Goal: Task Accomplishment & Management: Manage account settings

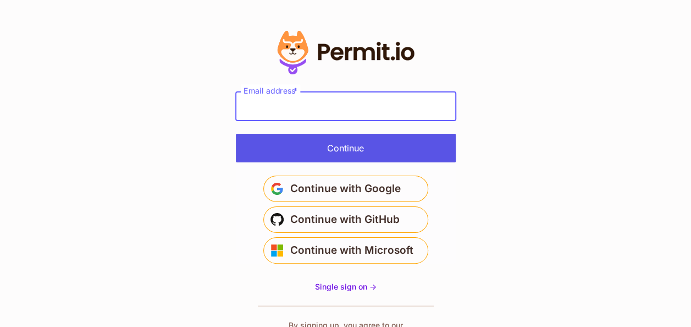
type input "**********"
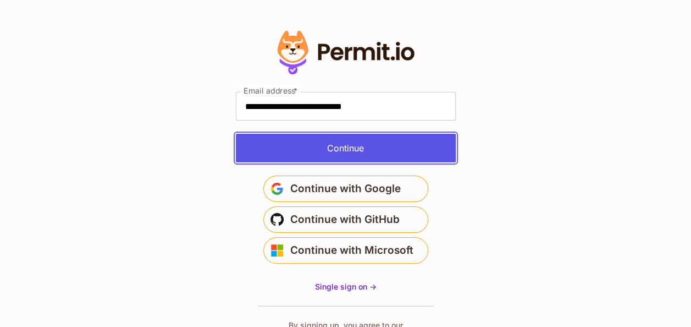
click at [371, 155] on button "Continue" at bounding box center [346, 148] width 220 height 29
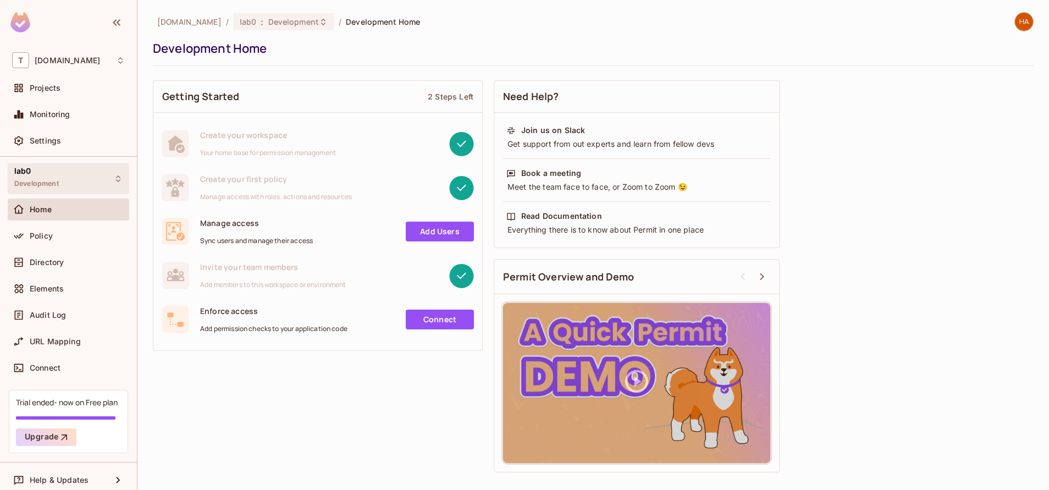
click at [68, 189] on div "lab0 Development" at bounding box center [68, 178] width 121 height 30
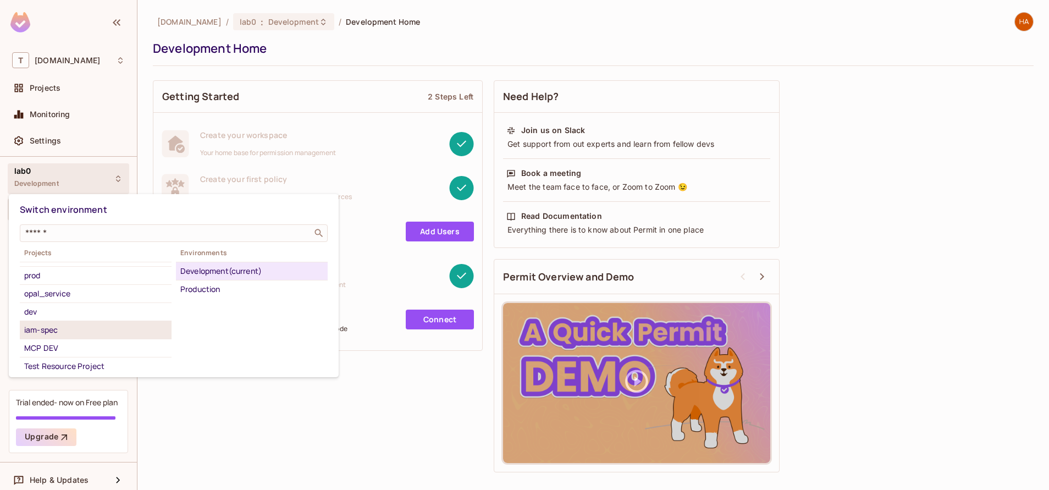
scroll to position [134, 0]
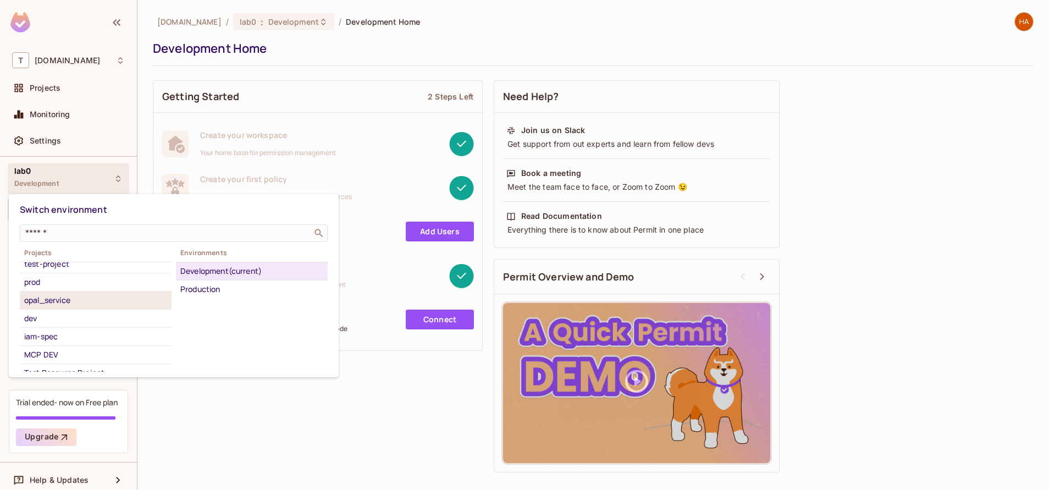
click at [82, 304] on div "opal_service" at bounding box center [95, 300] width 143 height 13
click at [277, 274] on div "Development" at bounding box center [251, 270] width 143 height 13
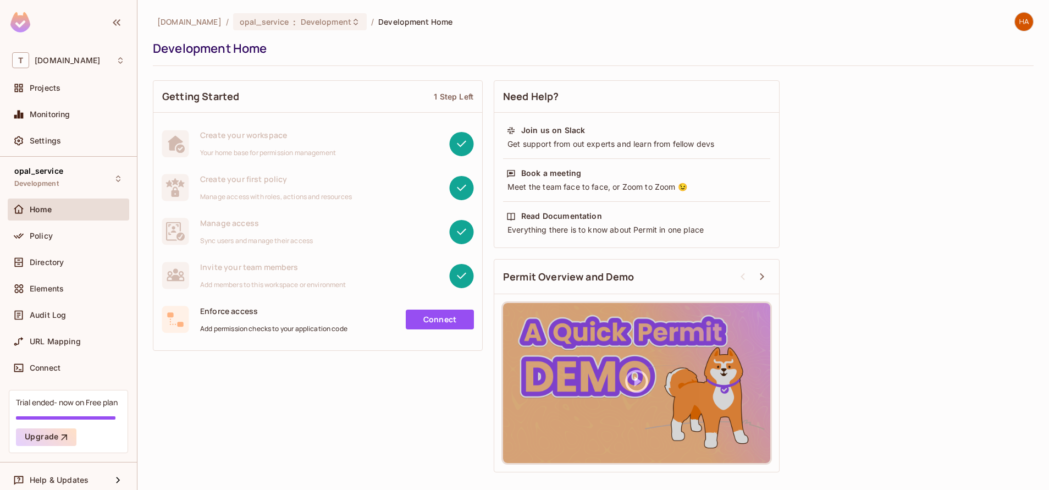
click at [69, 247] on div "Policy" at bounding box center [68, 238] width 121 height 26
click at [41, 234] on span "Policy" at bounding box center [41, 235] width 23 height 9
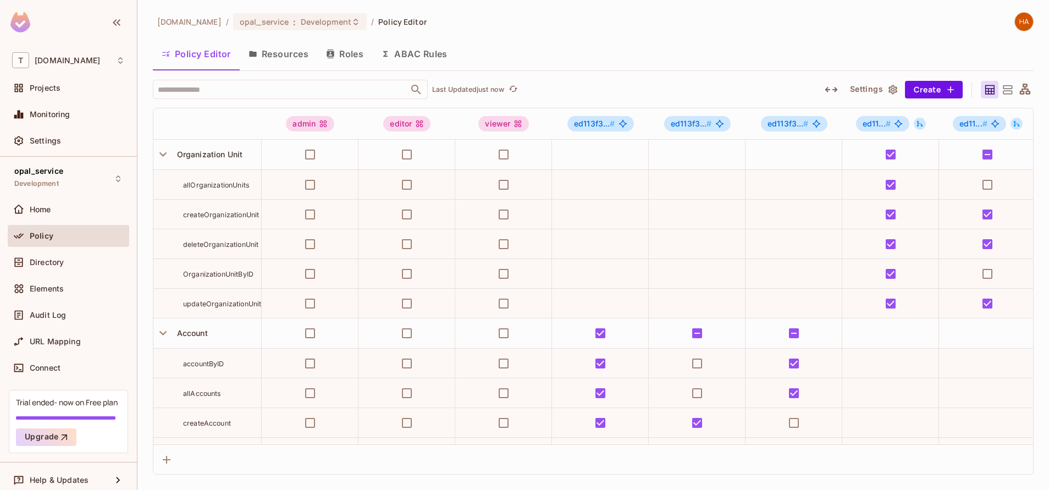
click at [277, 60] on button "Resources" at bounding box center [279, 53] width 78 height 27
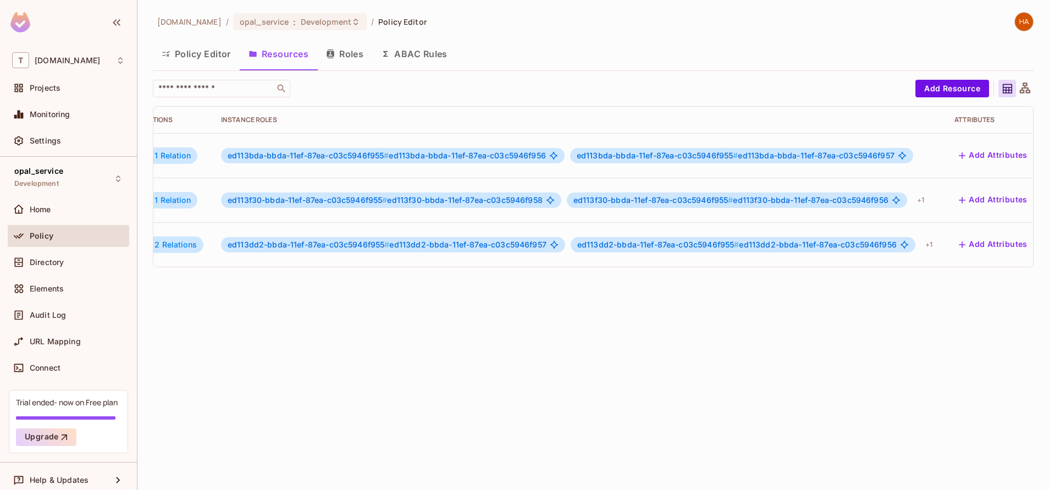
scroll to position [0, 278]
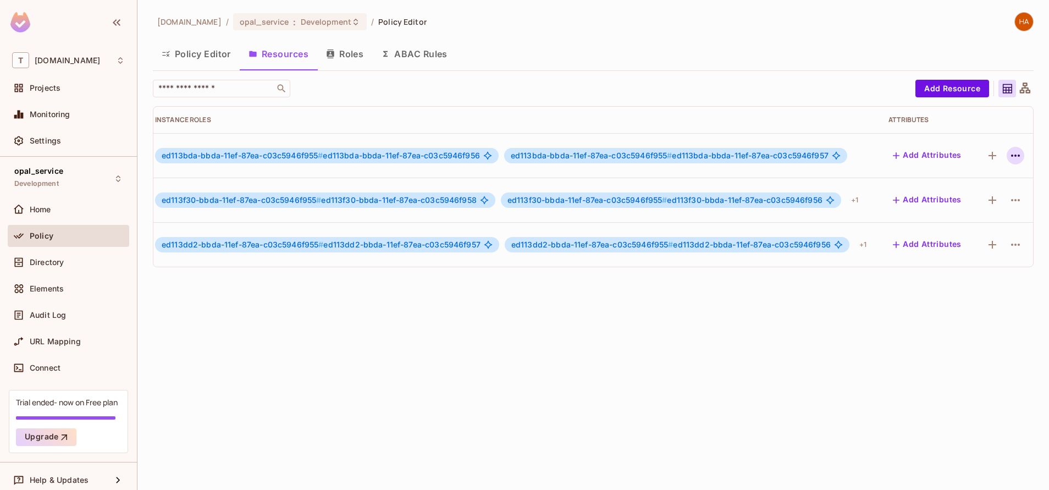
click at [1009, 152] on icon "button" at bounding box center [1015, 155] width 13 height 13
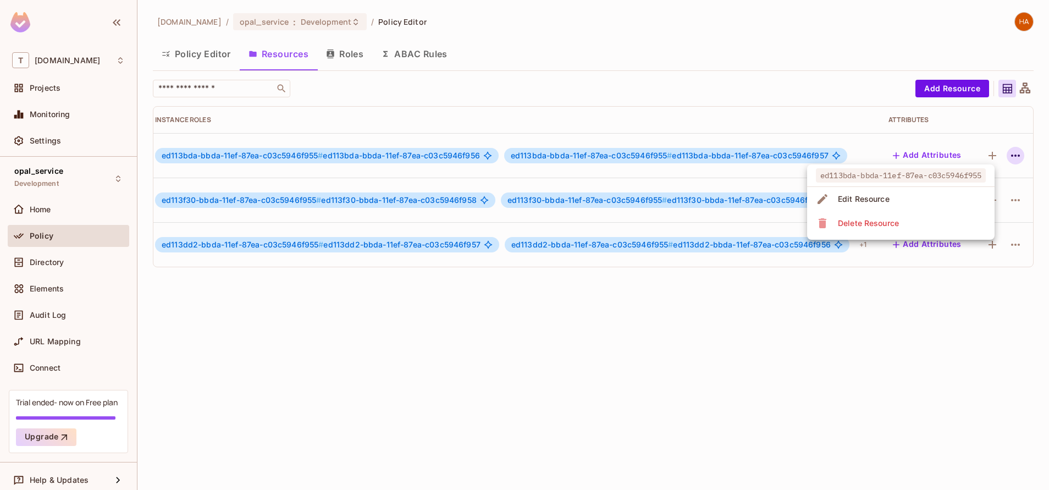
click at [824, 340] on div at bounding box center [524, 245] width 1049 height 490
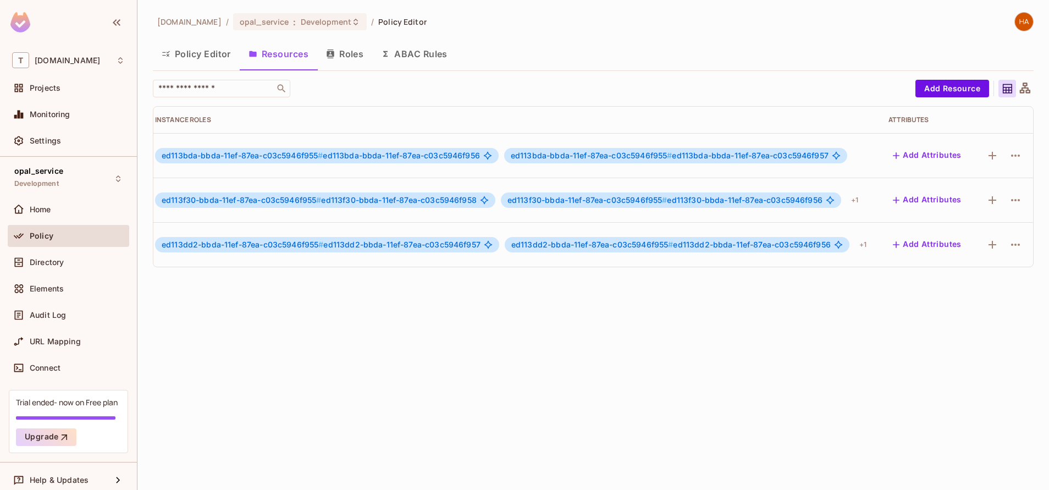
click at [186, 54] on button "Policy Editor" at bounding box center [196, 53] width 87 height 27
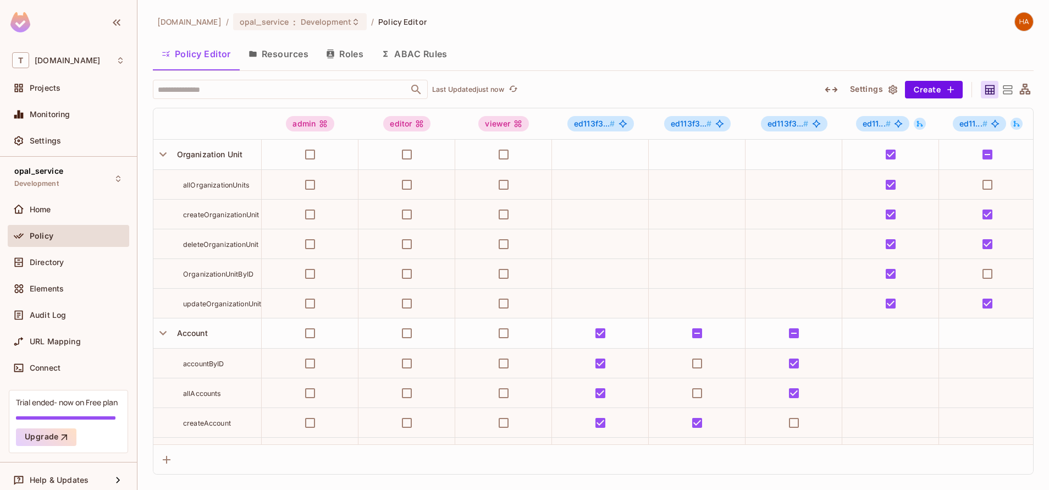
click at [1009, 94] on icon at bounding box center [1007, 89] width 9 height 9
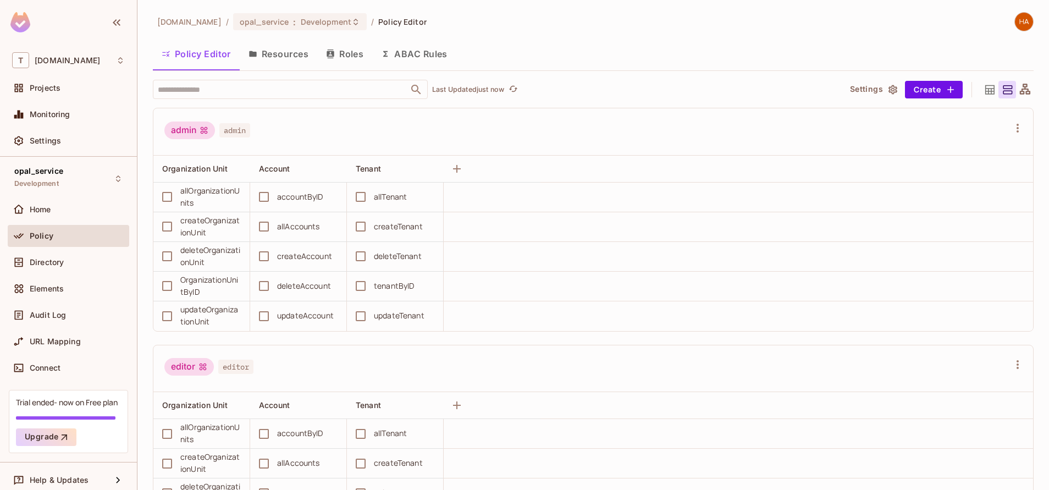
click at [276, 58] on button "Resources" at bounding box center [279, 53] width 78 height 27
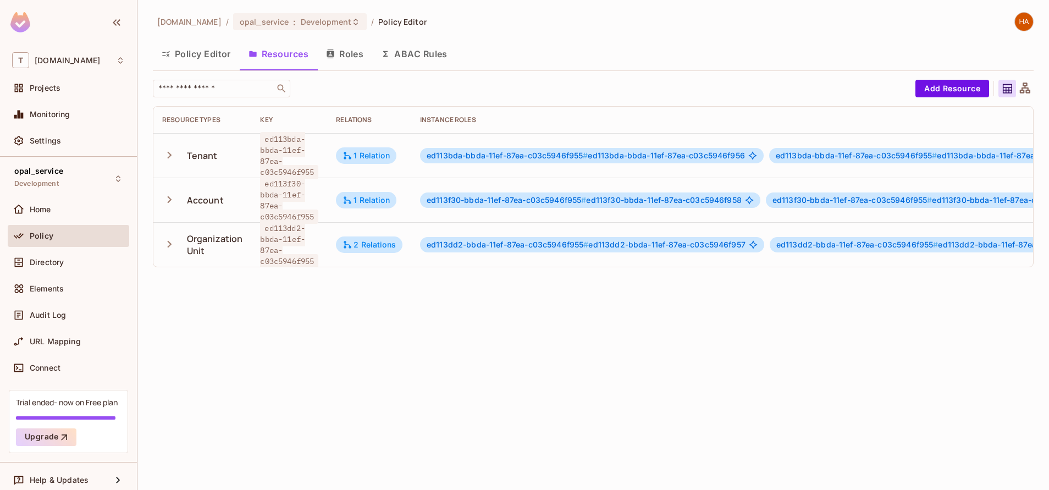
scroll to position [0, 278]
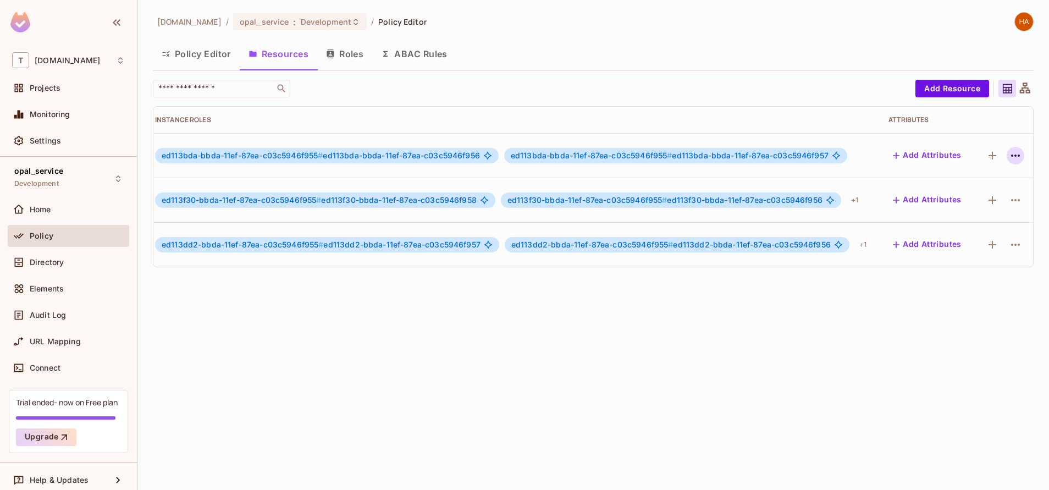
click at [1009, 158] on icon "button" at bounding box center [1015, 155] width 13 height 13
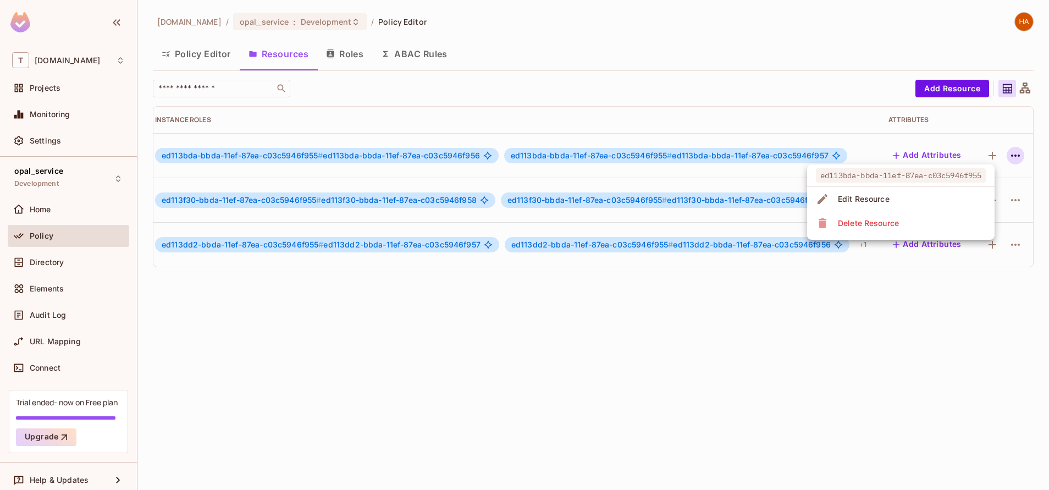
click at [905, 225] on li "Delete Resource" at bounding box center [900, 223] width 187 height 24
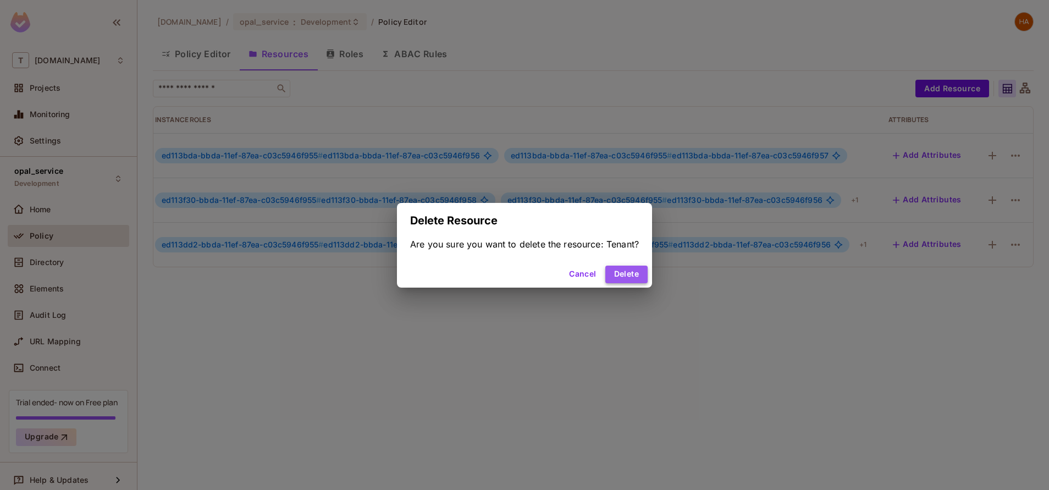
click at [618, 276] on button "Delete" at bounding box center [626, 275] width 42 height 18
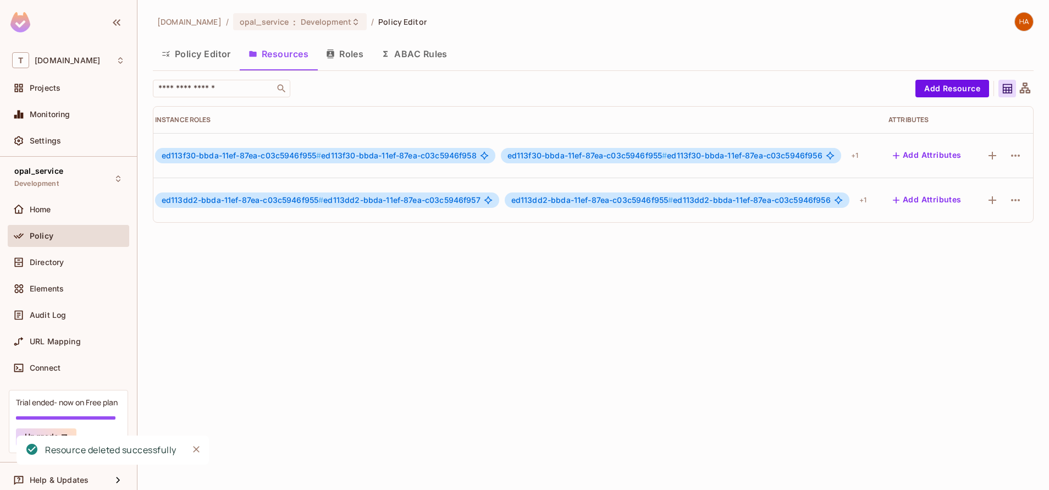
scroll to position [0, 272]
click at [1009, 161] on icon "button" at bounding box center [1015, 155] width 13 height 13
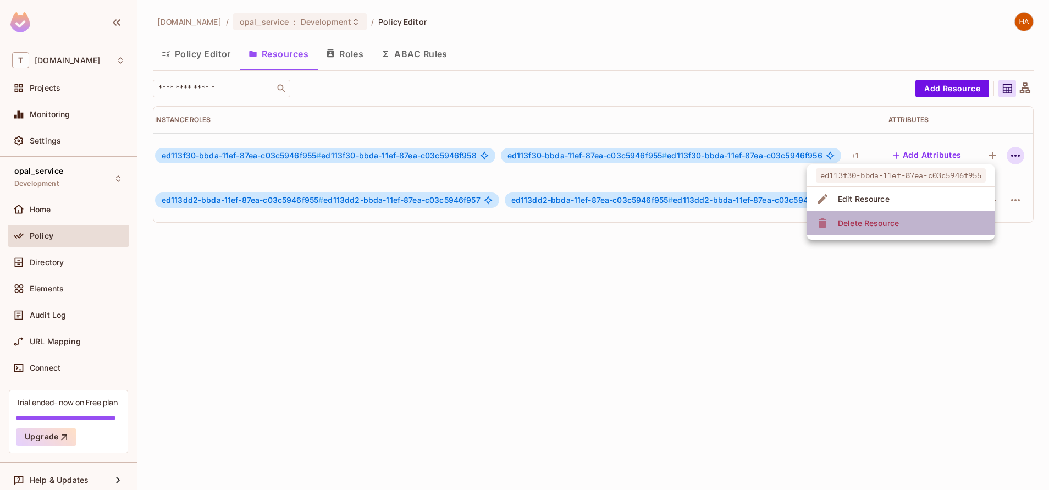
click at [885, 229] on span "Delete Resource" at bounding box center [869, 223] width 68 height 18
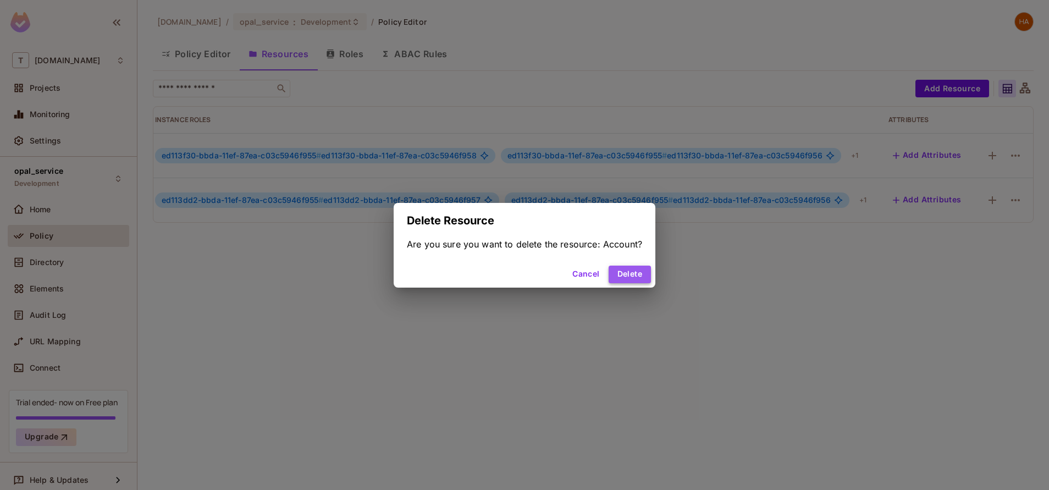
click at [644, 273] on button "Delete" at bounding box center [630, 275] width 42 height 18
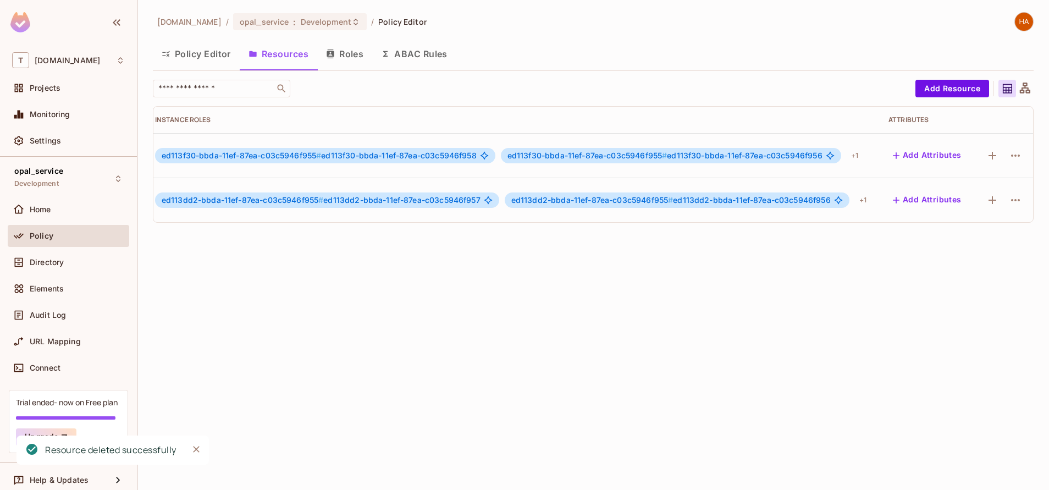
scroll to position [0, 248]
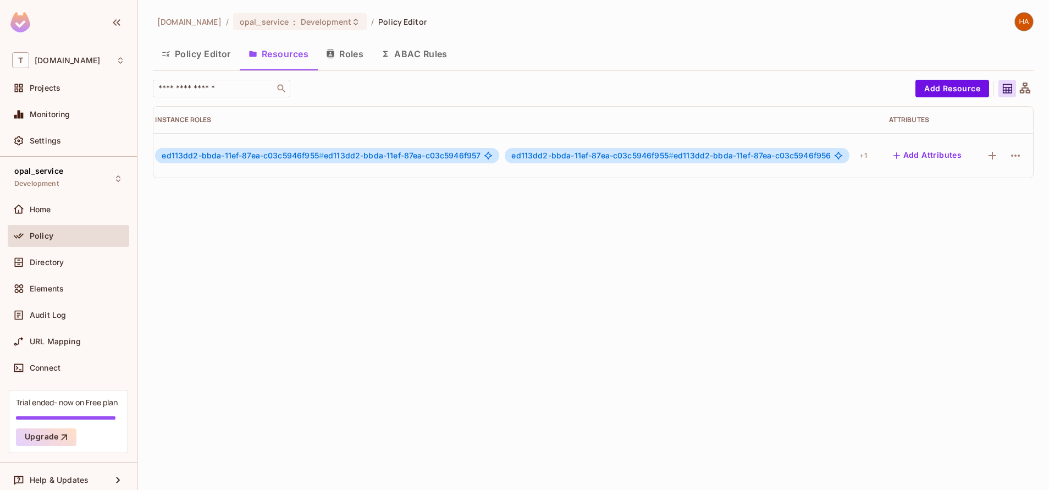
scroll to position [0, 242]
click at [1009, 149] on icon "button" at bounding box center [1015, 155] width 13 height 13
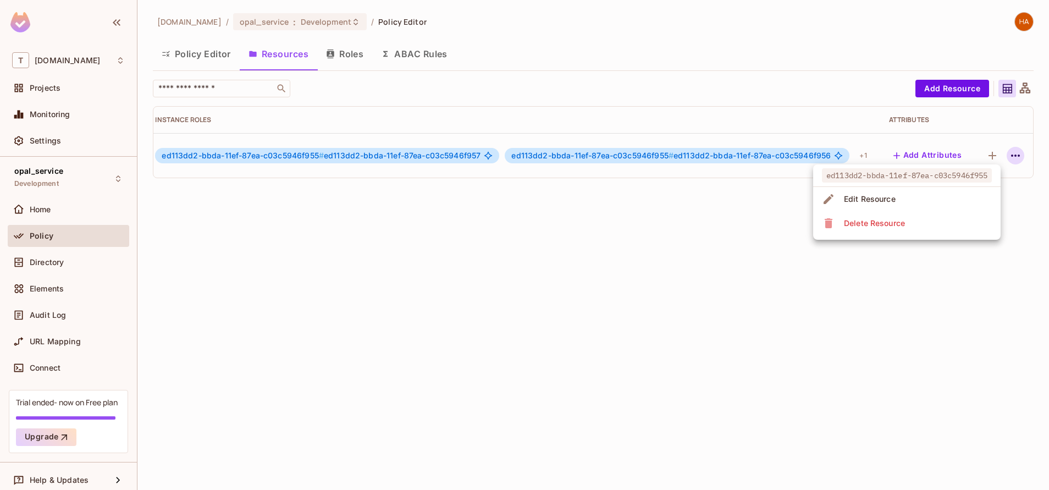
click at [968, 214] on li "Delete Resource" at bounding box center [906, 223] width 187 height 24
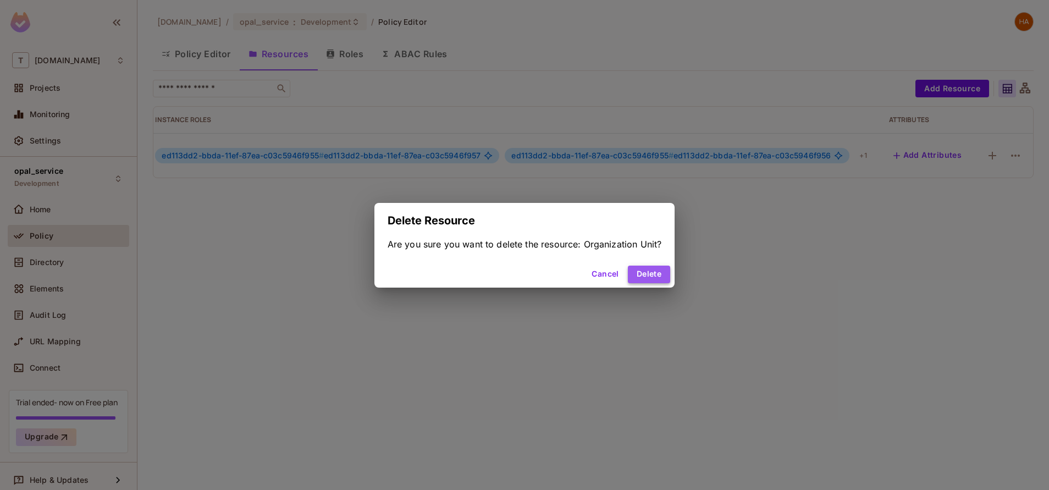
click at [642, 280] on button "Delete" at bounding box center [649, 275] width 42 height 18
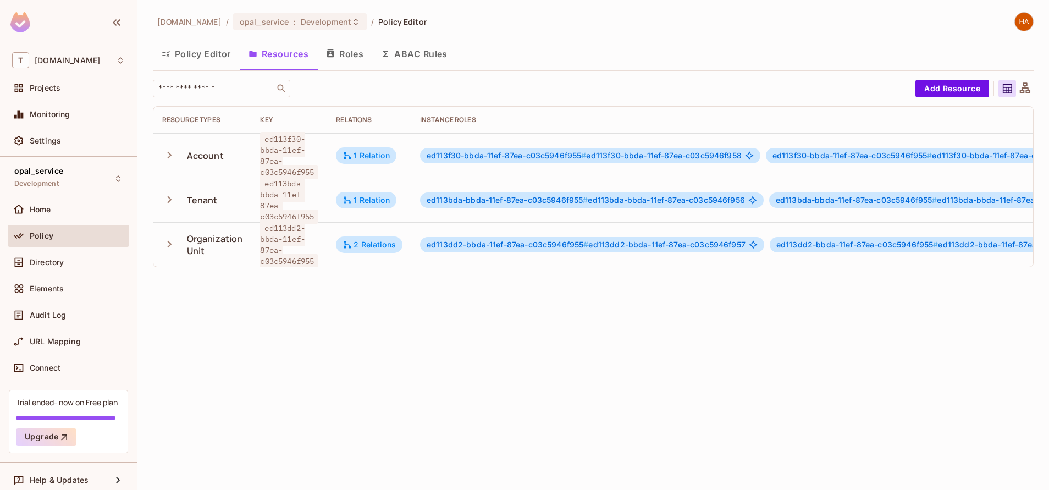
click at [191, 57] on button "Policy Editor" at bounding box center [196, 53] width 87 height 27
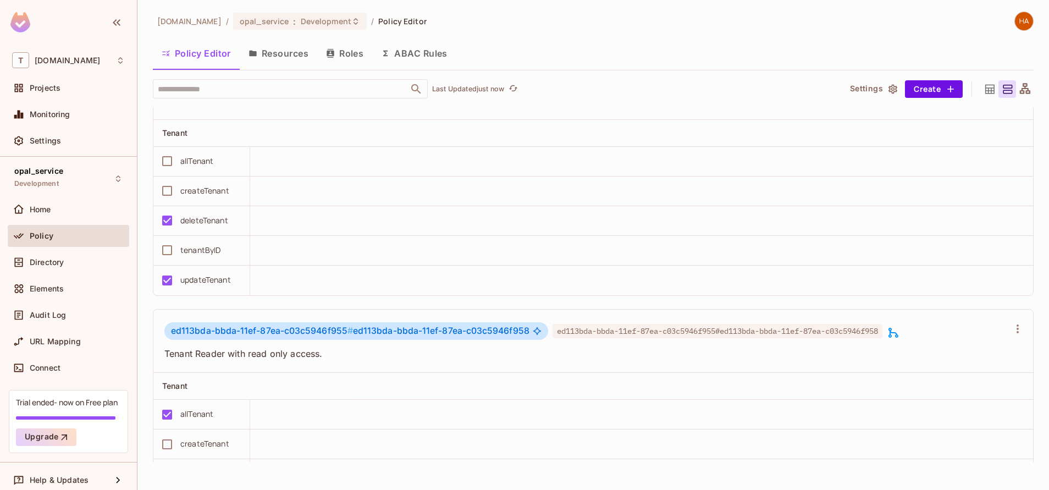
scroll to position [2593, 0]
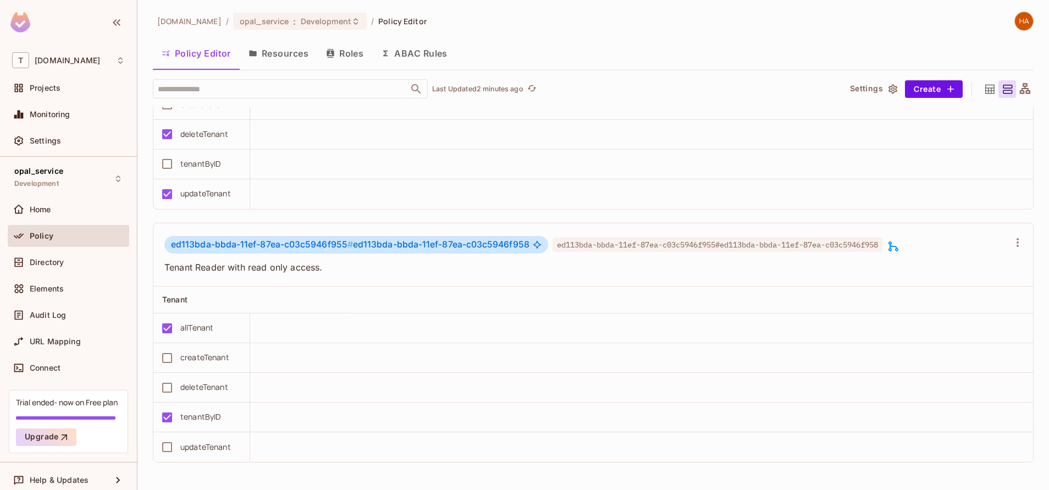
click at [295, 350] on td at bounding box center [641, 358] width 783 height 30
click at [289, 52] on button "Resources" at bounding box center [279, 53] width 78 height 27
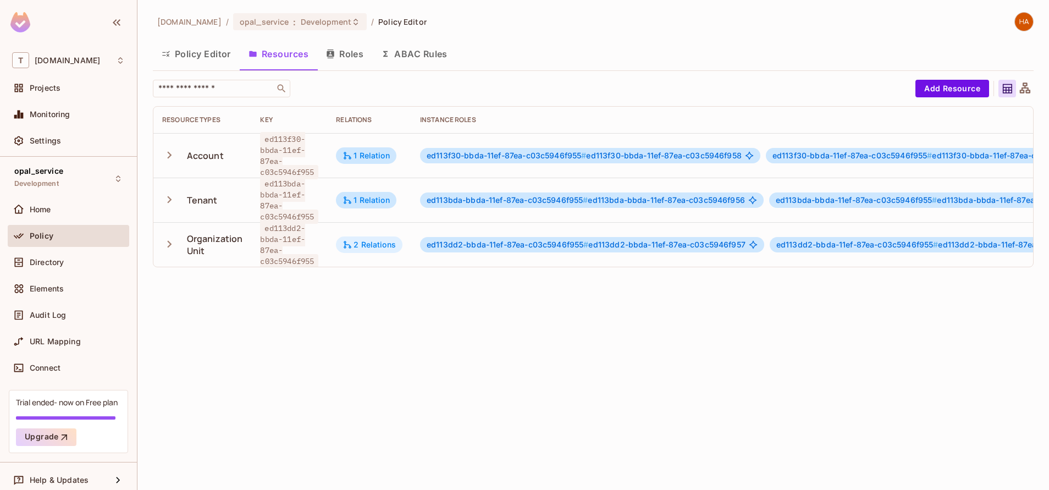
click at [376, 245] on div "2 Relations" at bounding box center [369, 245] width 53 height 10
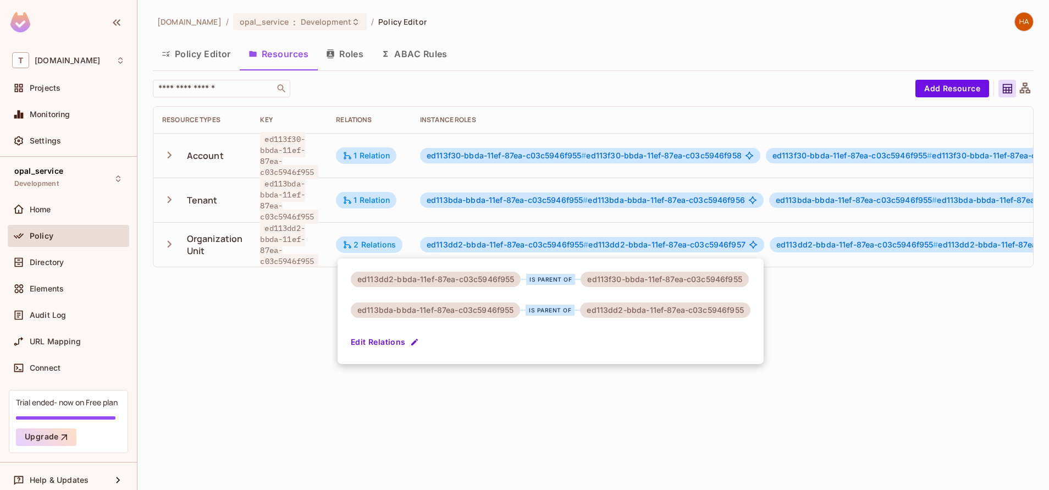
click at [378, 194] on div at bounding box center [524, 245] width 1049 height 490
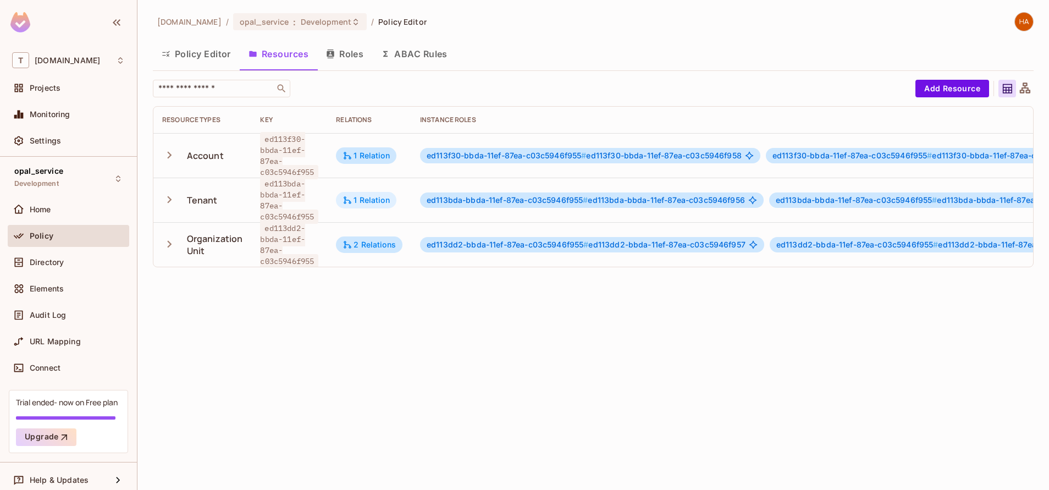
click at [378, 195] on div "1 Relation" at bounding box center [366, 200] width 47 height 10
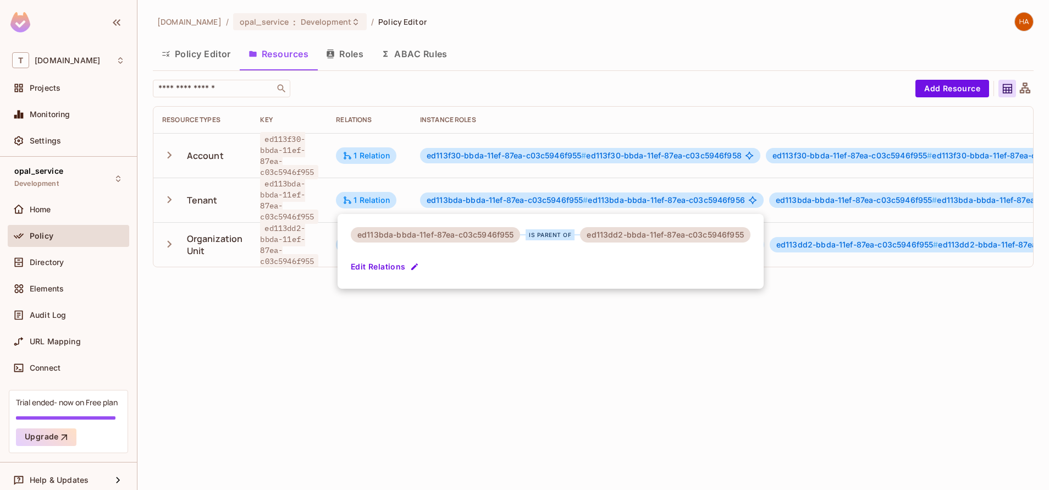
click at [461, 374] on div at bounding box center [524, 245] width 1049 height 490
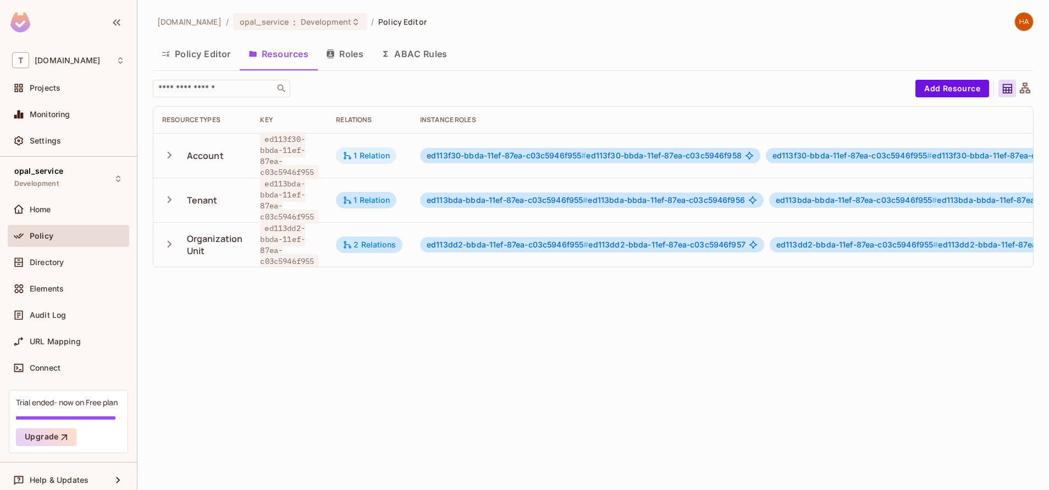
click at [371, 158] on div "1 Relation" at bounding box center [366, 156] width 47 height 10
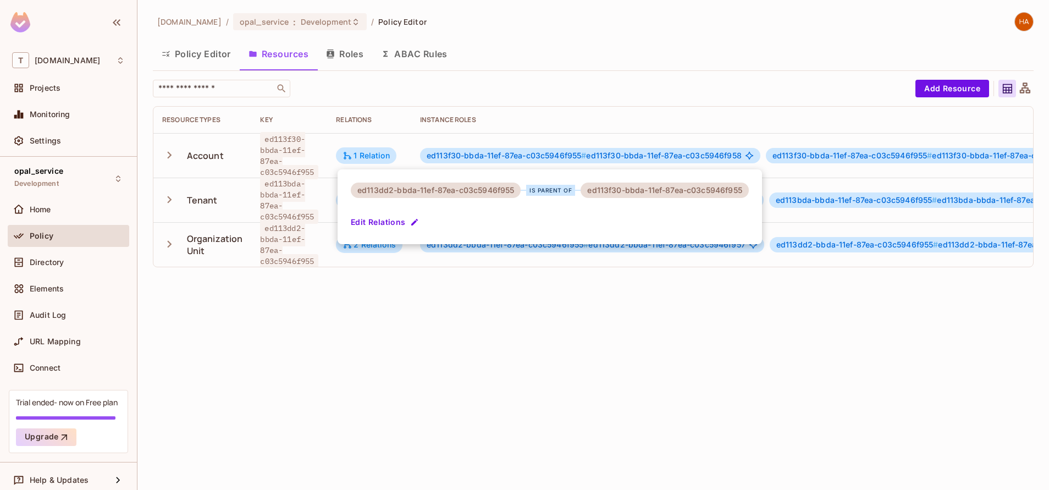
click at [489, 468] on div at bounding box center [524, 245] width 1049 height 490
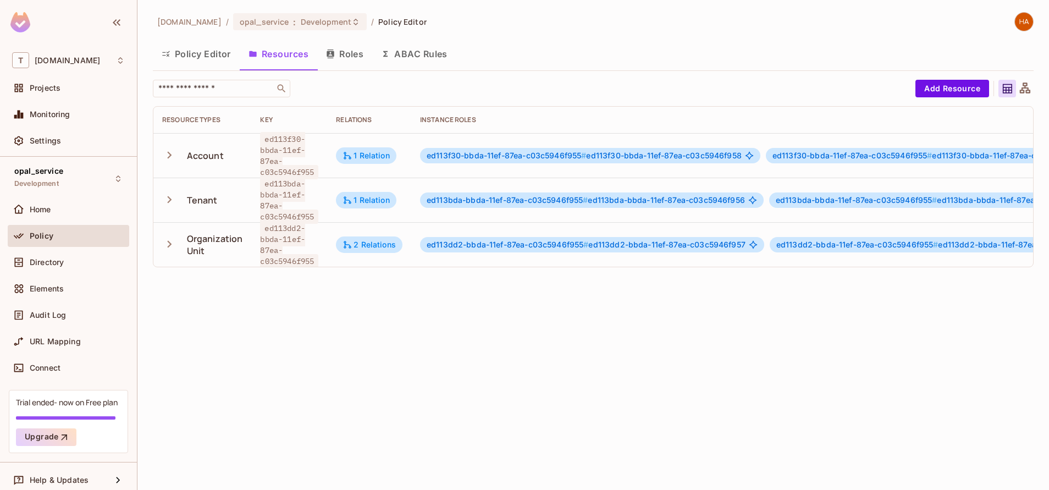
click at [169, 196] on icon "button" at bounding box center [169, 199] width 15 height 15
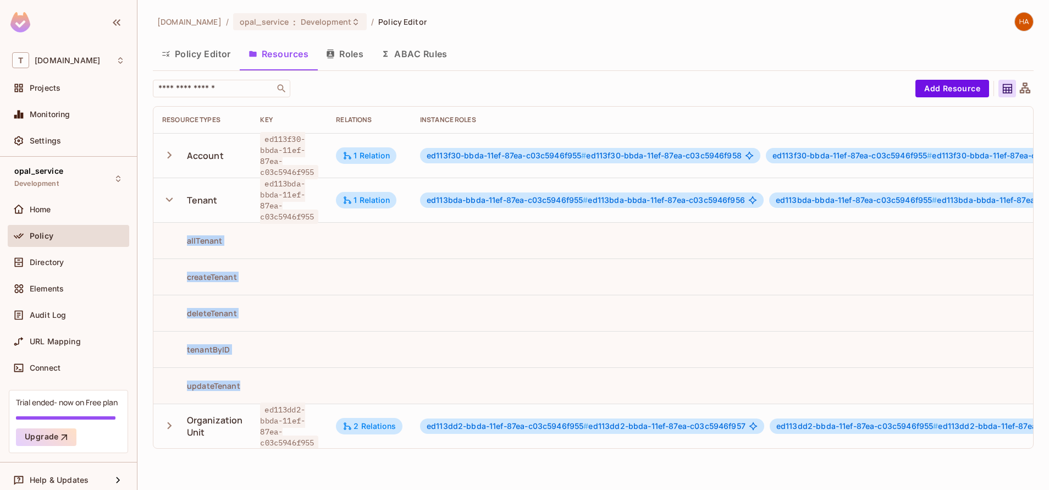
drag, startPoint x: 255, startPoint y: 383, endPoint x: 185, endPoint y: 245, distance: 154.4
click at [185, 245] on tbody "Account ed113f30-bbda-11ef-87ea-c03c5946f955 1 Relation ed113f30-bbda-11ef-87ea…" at bounding box center [725, 290] width 1145 height 315
drag, startPoint x: 185, startPoint y: 245, endPoint x: 341, endPoint y: 308, distance: 167.7
click at [341, 308] on td at bounding box center [369, 313] width 84 height 36
click at [315, 290] on td at bounding box center [289, 276] width 76 height 36
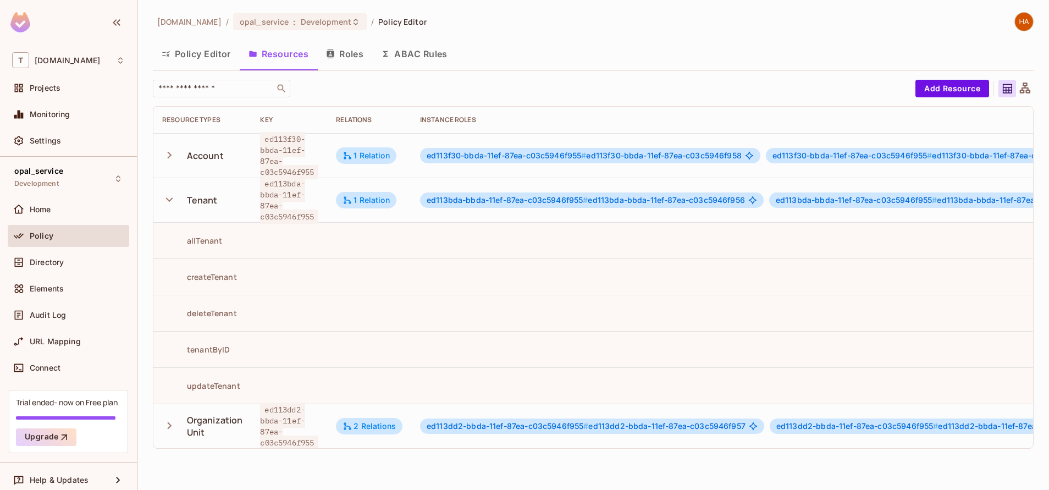
click at [169, 156] on icon "button" at bounding box center [169, 155] width 15 height 15
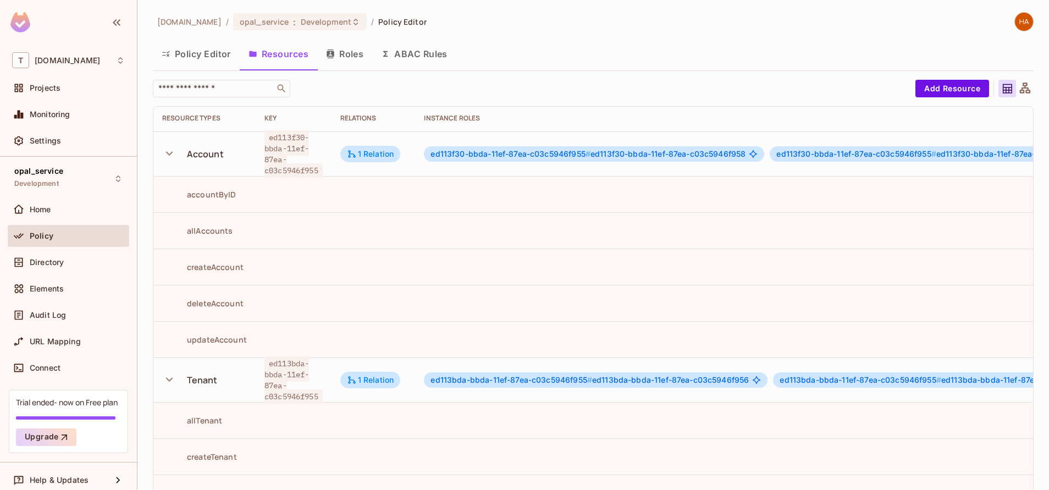
scroll to position [162, 0]
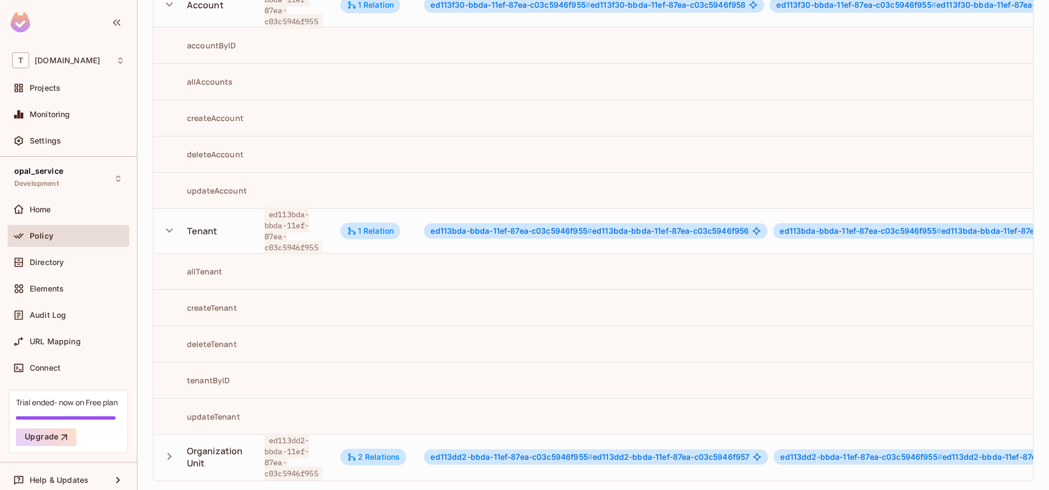
click at [171, 449] on icon "button" at bounding box center [169, 456] width 15 height 15
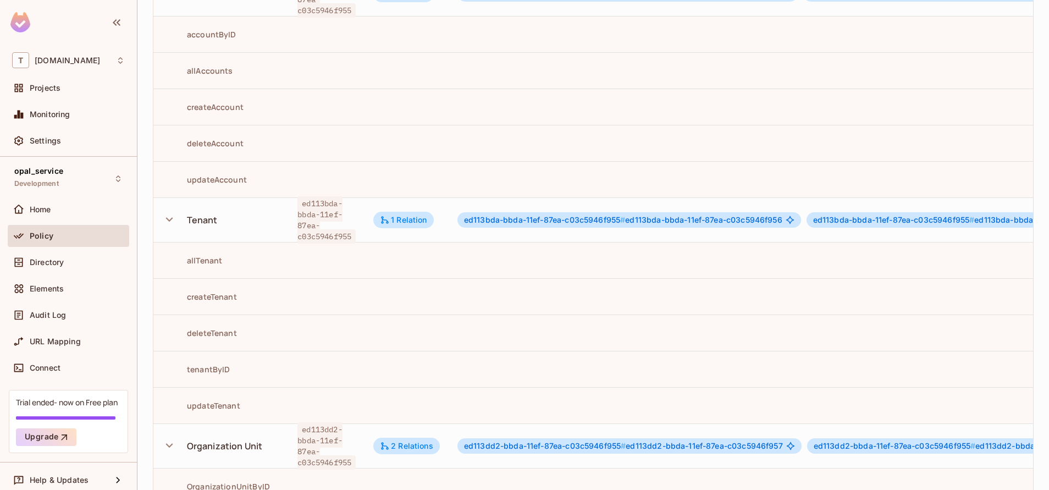
scroll to position [0, 0]
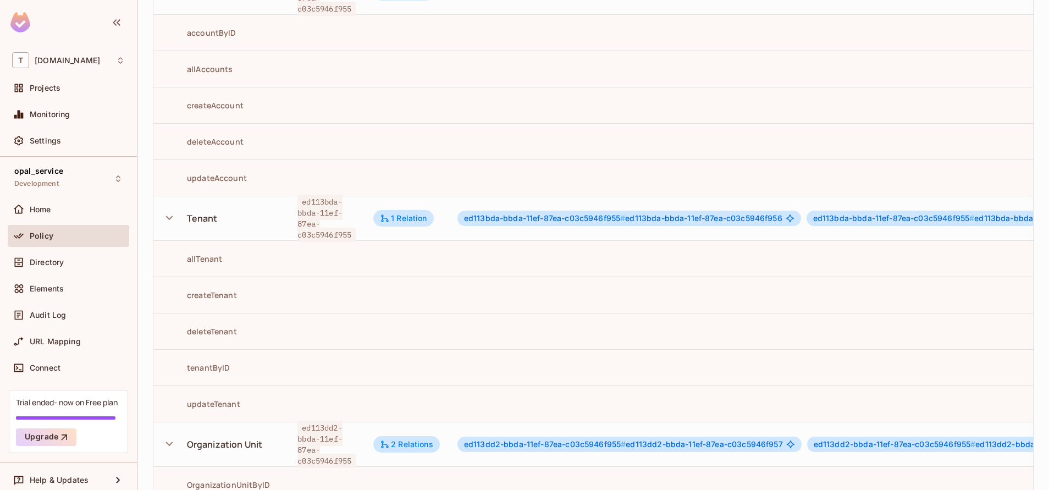
click at [171, 443] on icon "button" at bounding box center [169, 444] width 15 height 15
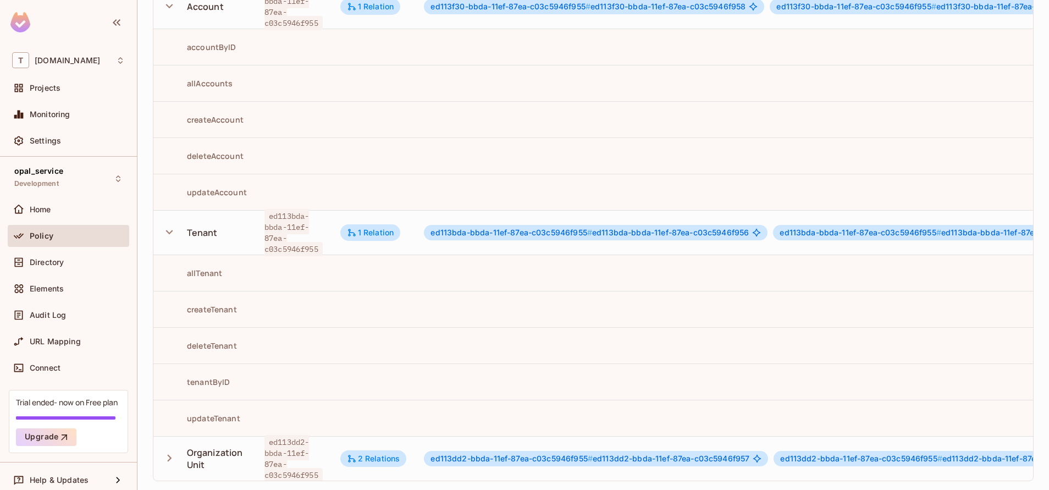
scroll to position [162, 0]
click at [170, 454] on icon "button" at bounding box center [170, 457] width 4 height 7
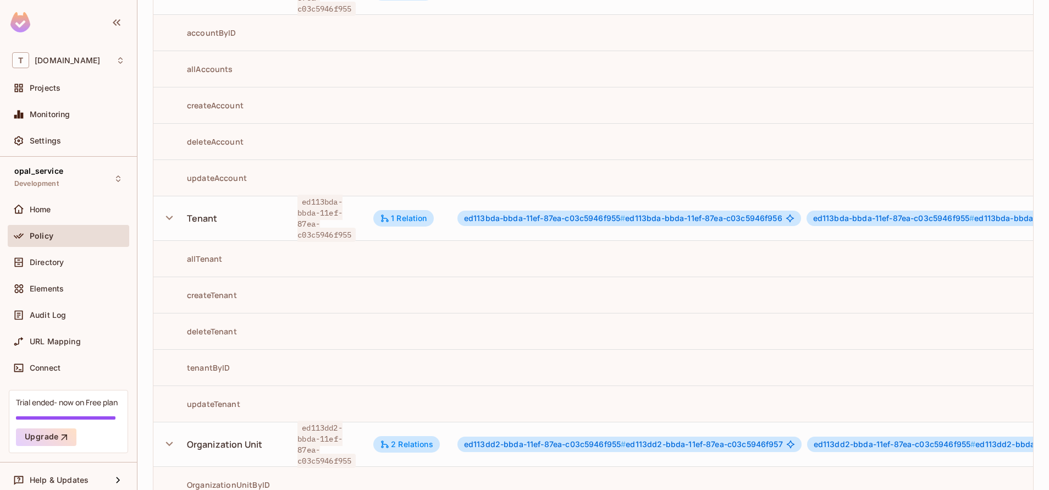
scroll to position [343, 0]
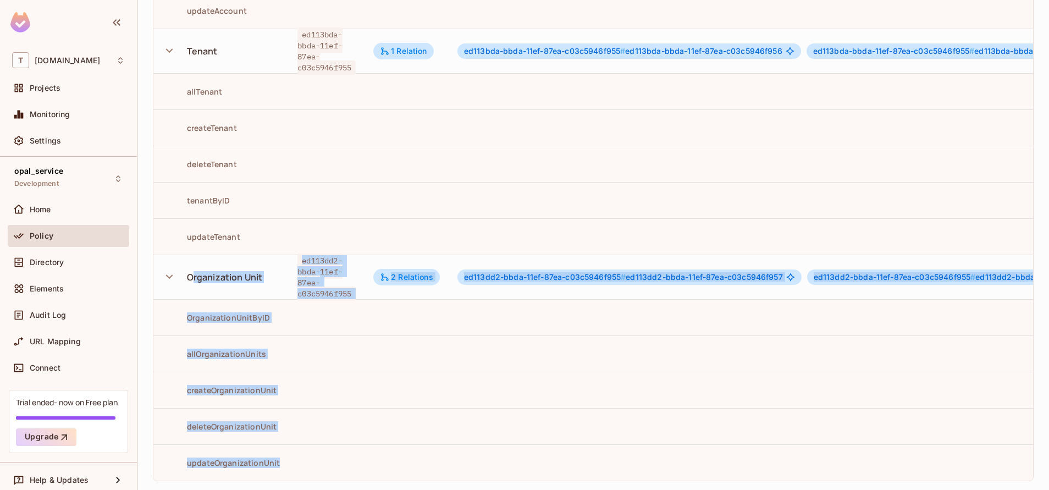
drag, startPoint x: 283, startPoint y: 454, endPoint x: 180, endPoint y: 221, distance: 254.8
click at [180, 221] on tbody "Account ed113f30-bbda-11ef-87ea-c03c5946f955 1 Relation ed113f30-bbda-11ef-87ea…" at bounding box center [744, 142] width 1182 height 678
click at [378, 218] on td at bounding box center [406, 236] width 84 height 36
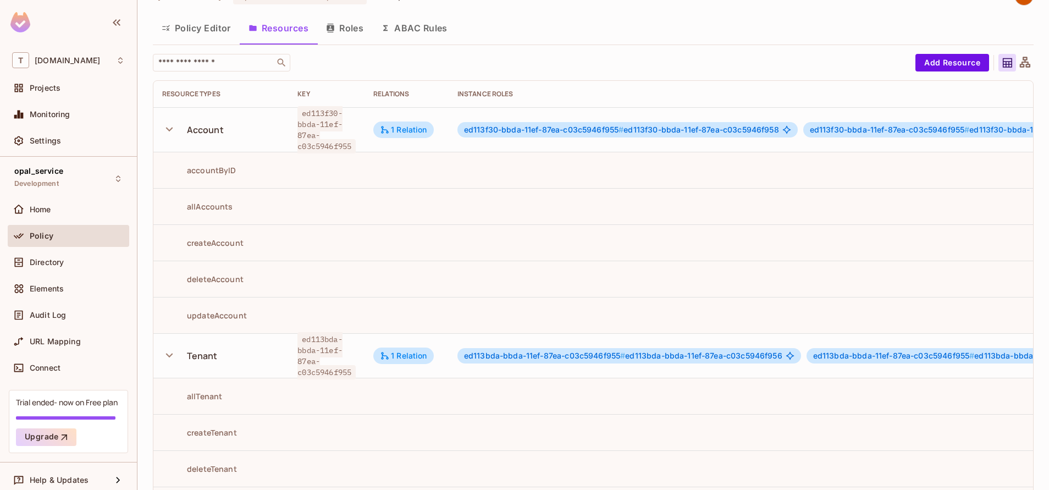
scroll to position [0, 0]
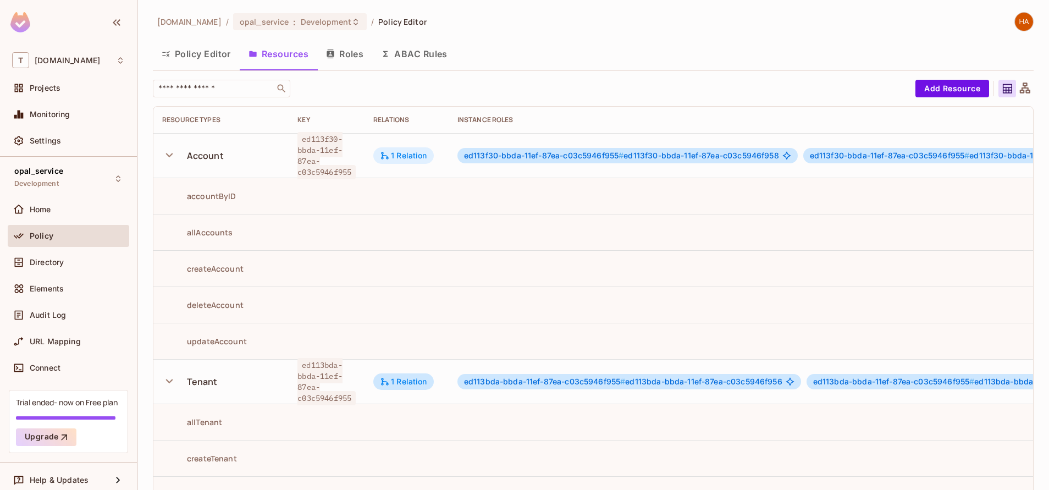
click at [405, 149] on div "1 Relation" at bounding box center [403, 155] width 60 height 16
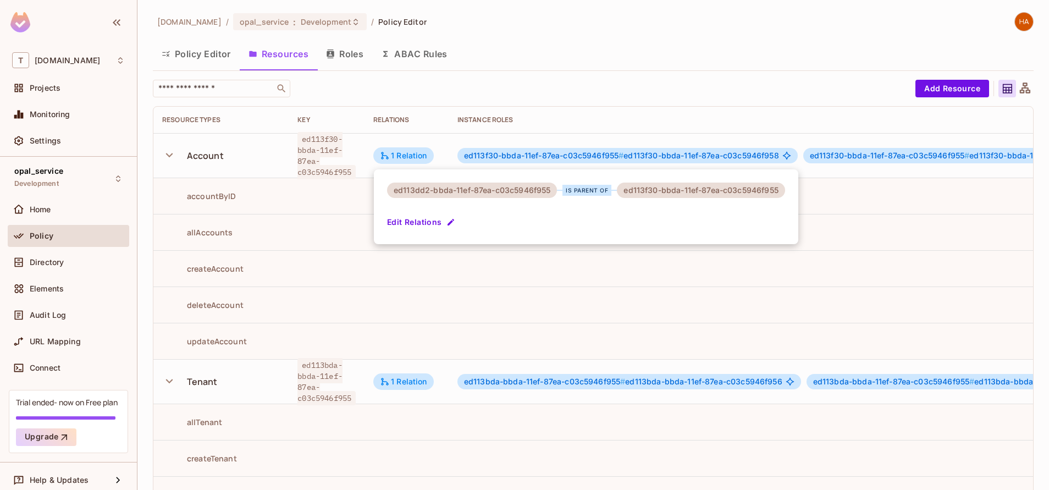
click at [432, 297] on div at bounding box center [524, 245] width 1049 height 490
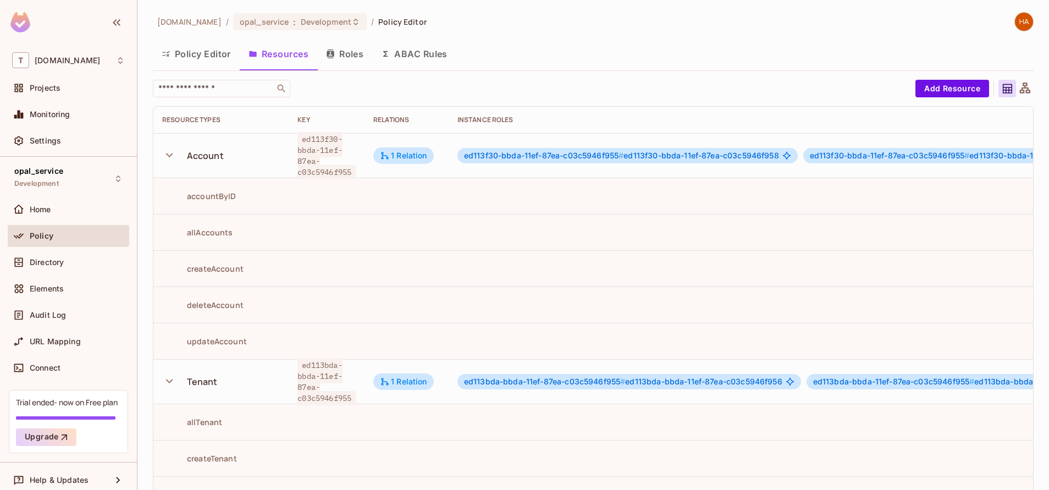
click at [207, 46] on button "Policy Editor" at bounding box center [196, 53] width 87 height 27
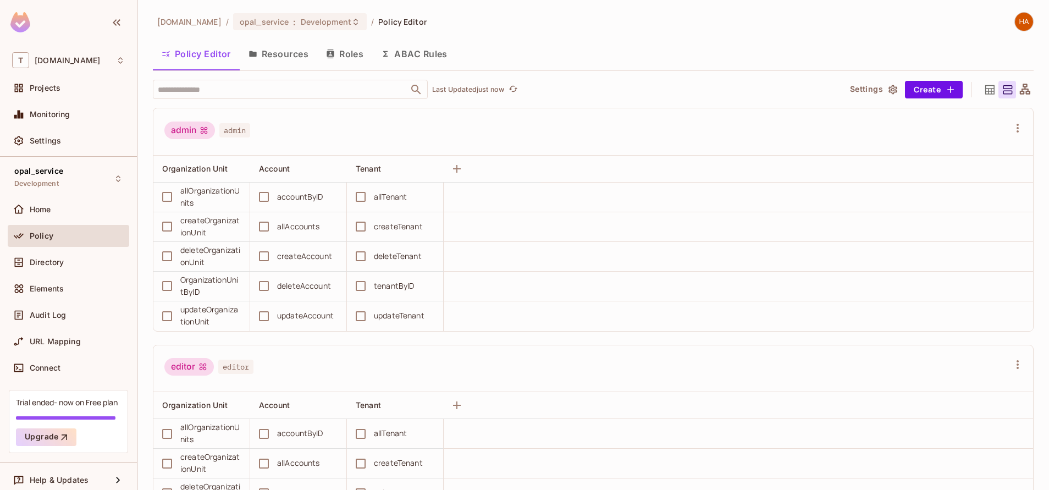
click at [197, 58] on button "Policy Editor" at bounding box center [196, 53] width 87 height 27
click at [345, 54] on button "Roles" at bounding box center [344, 53] width 55 height 27
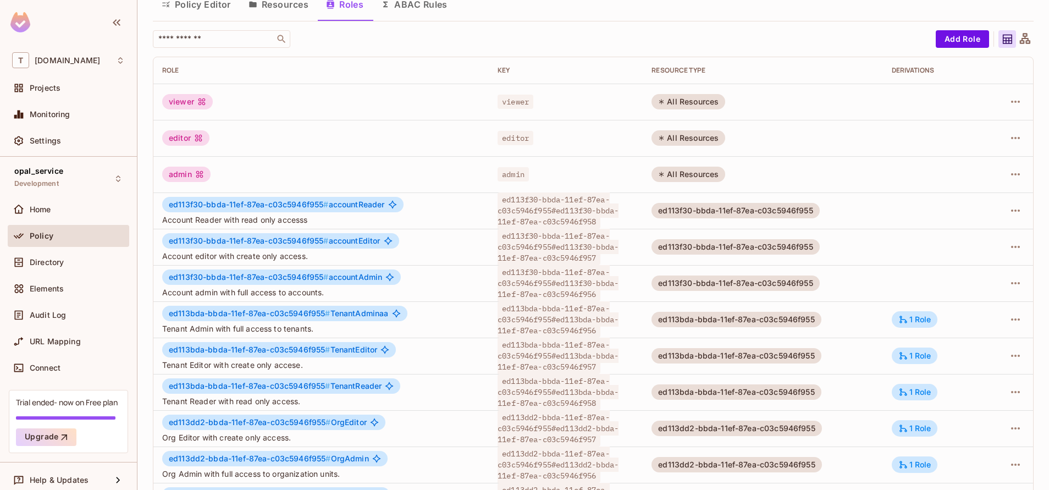
scroll to position [88, 0]
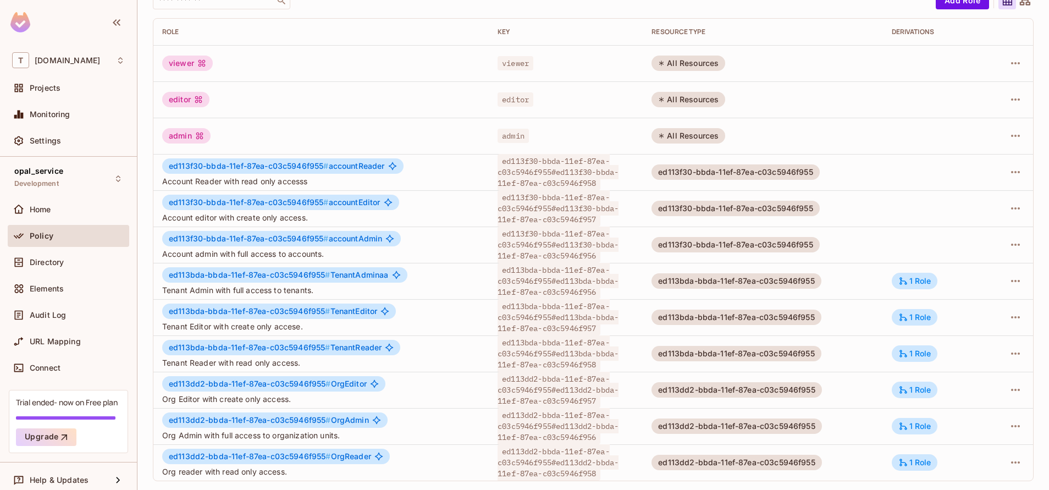
click at [844, 246] on td "ed113f30-bbda-11ef-87ea-c03c5946f955" at bounding box center [763, 245] width 240 height 36
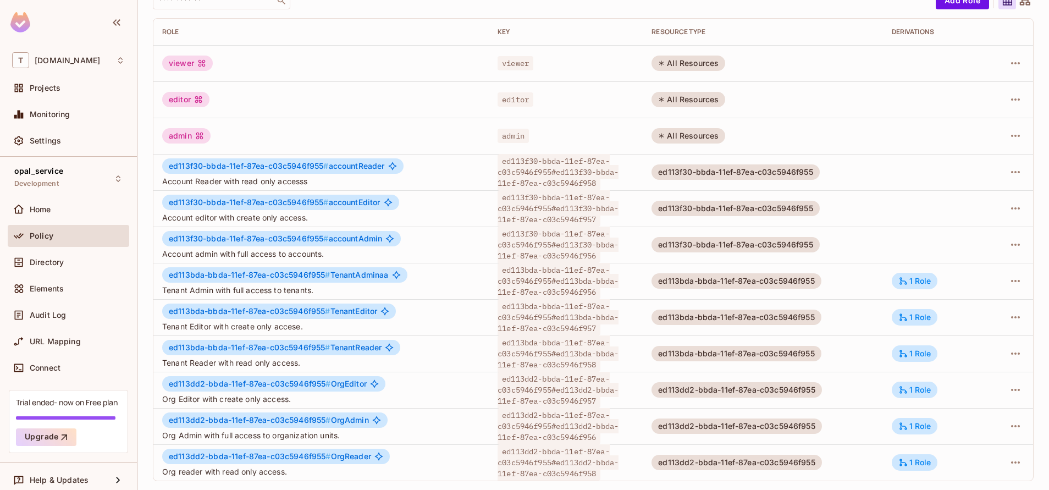
click at [844, 246] on td "ed113f30-bbda-11ef-87ea-c03c5946f955" at bounding box center [763, 245] width 240 height 36
click at [905, 279] on div "1 Role" at bounding box center [914, 281] width 33 height 10
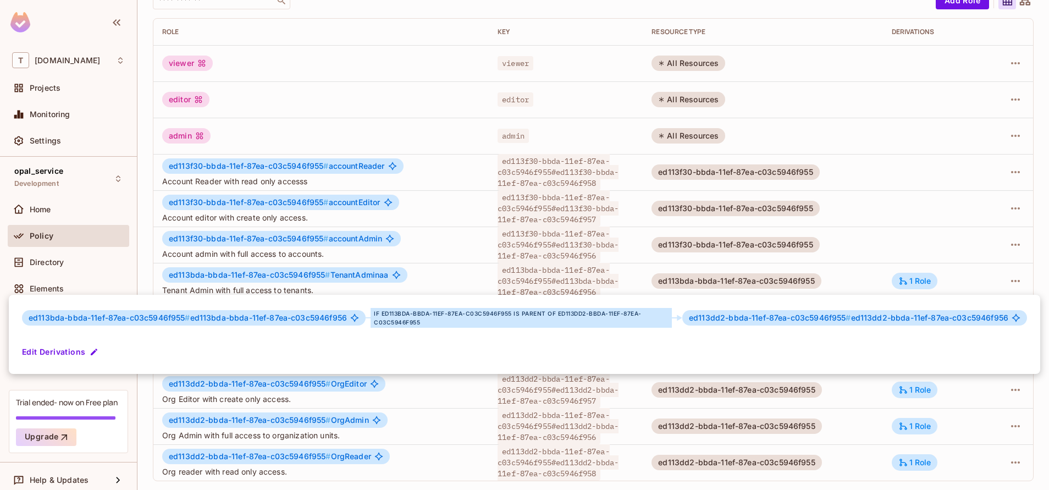
click at [880, 146] on div at bounding box center [524, 245] width 1049 height 490
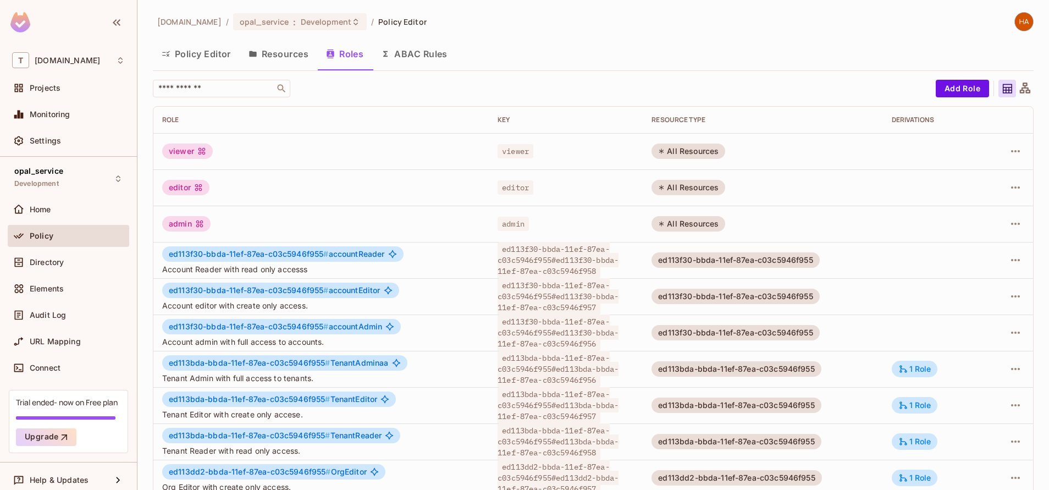
scroll to position [88, 0]
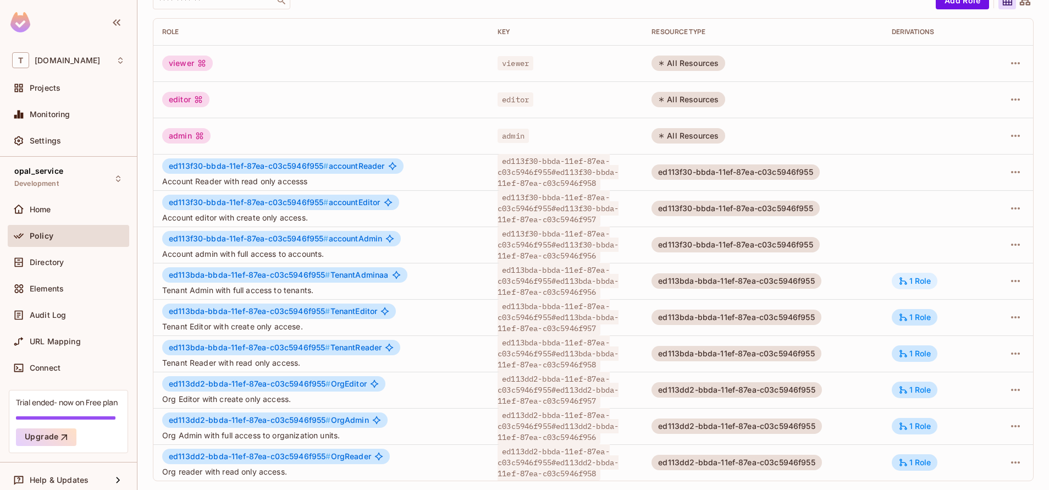
click at [899, 276] on div "1 Role" at bounding box center [914, 281] width 33 height 10
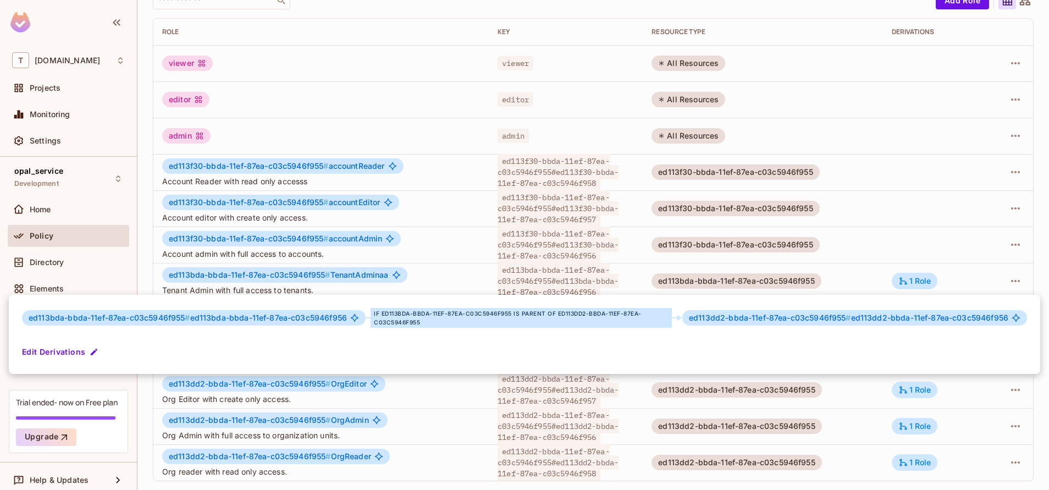
click at [820, 450] on div at bounding box center [524, 245] width 1049 height 490
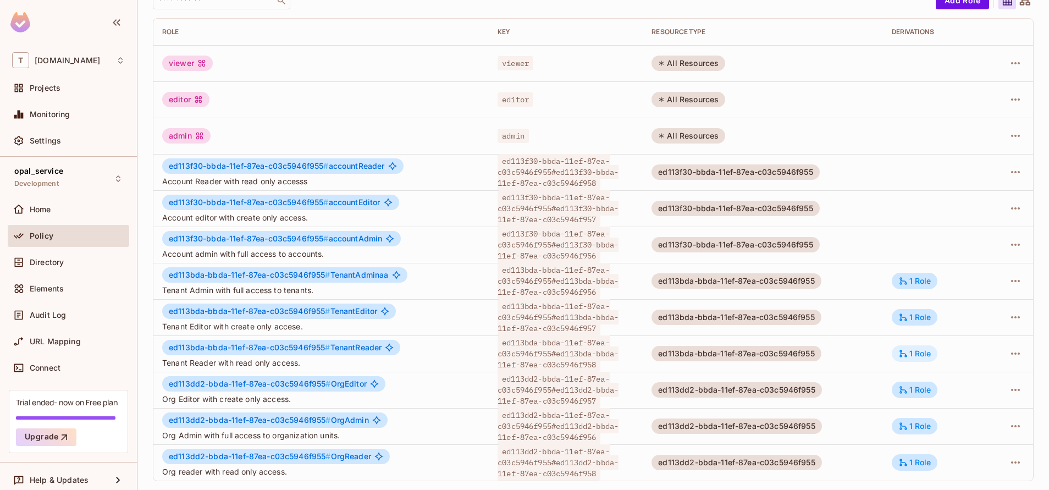
click at [910, 360] on div "1 Role" at bounding box center [915, 353] width 46 height 16
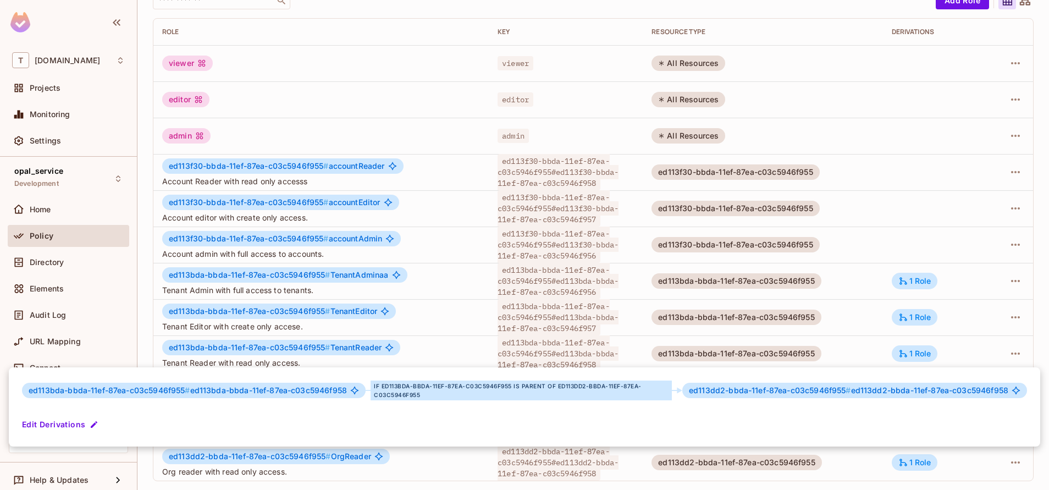
click at [839, 472] on div at bounding box center [524, 245] width 1049 height 490
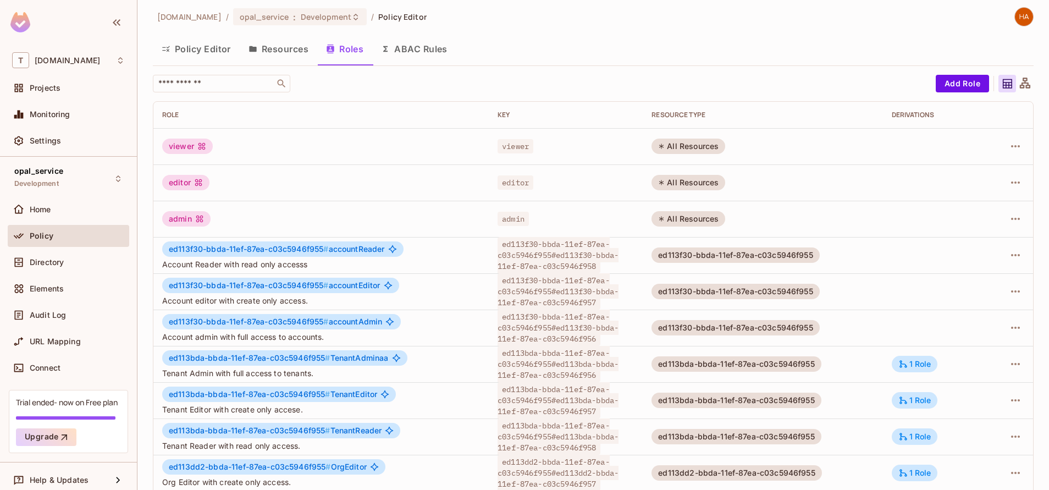
scroll to position [0, 0]
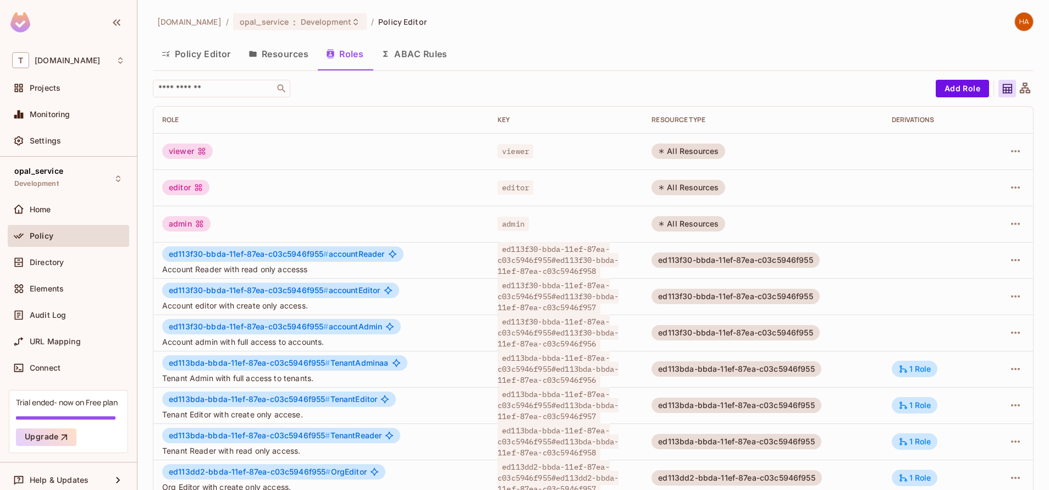
click at [184, 58] on button "Policy Editor" at bounding box center [196, 53] width 87 height 27
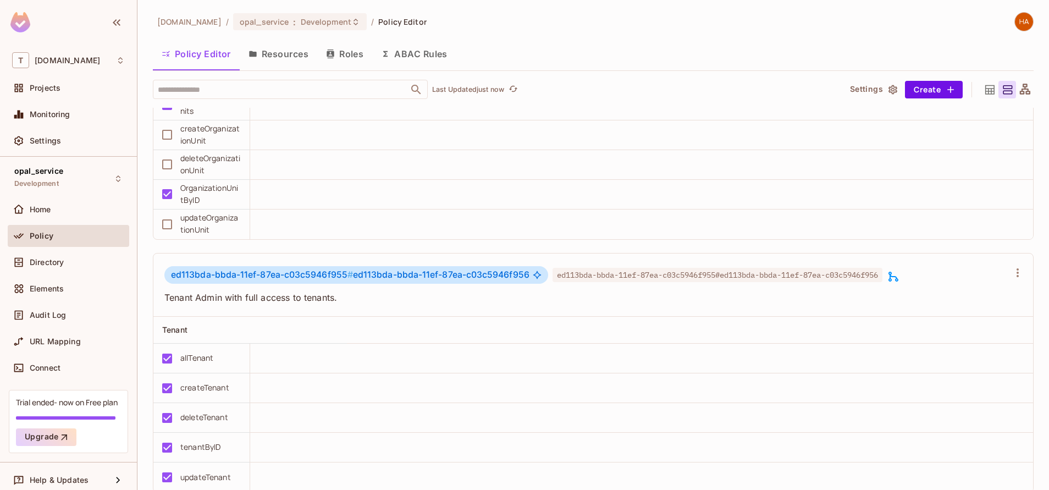
scroll to position [2593, 0]
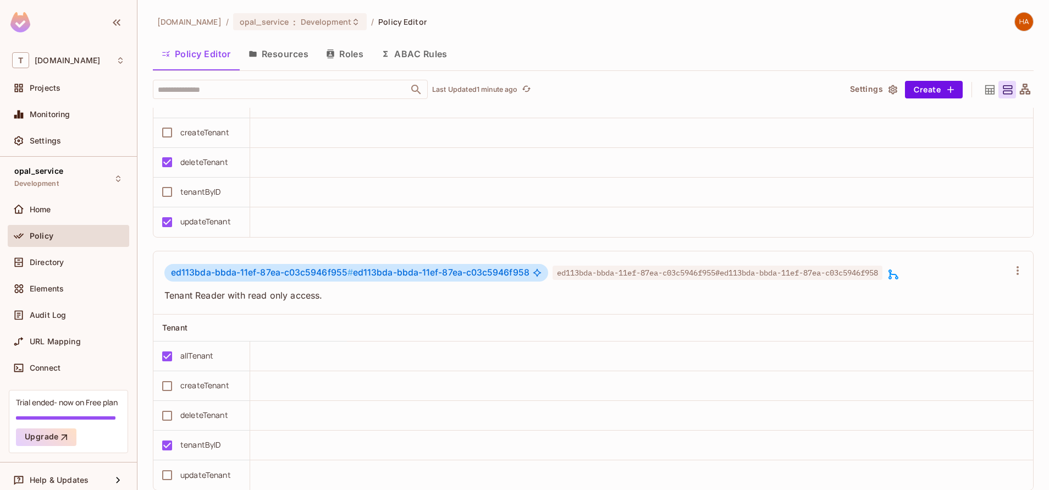
click at [357, 57] on button "Roles" at bounding box center [344, 53] width 55 height 27
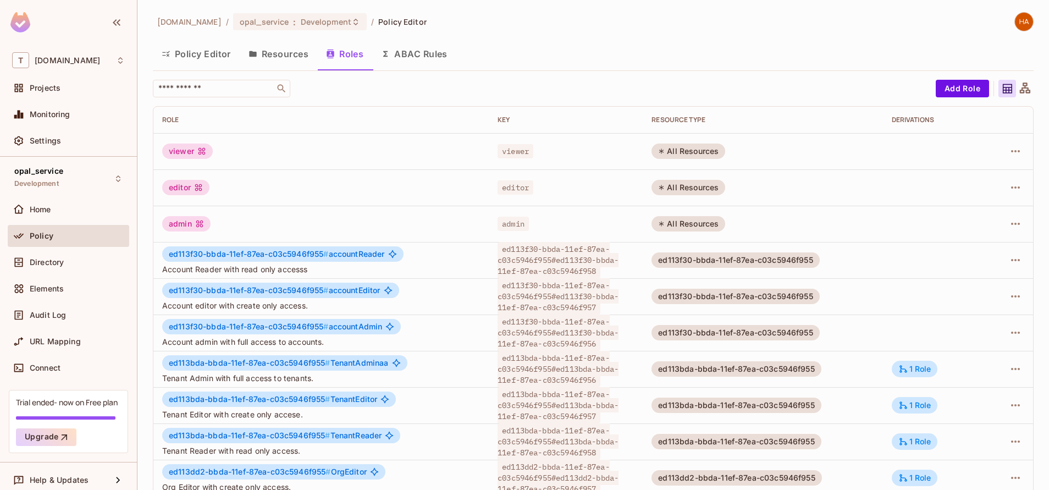
scroll to position [88, 0]
click at [195, 52] on button "Policy Editor" at bounding box center [196, 53] width 87 height 27
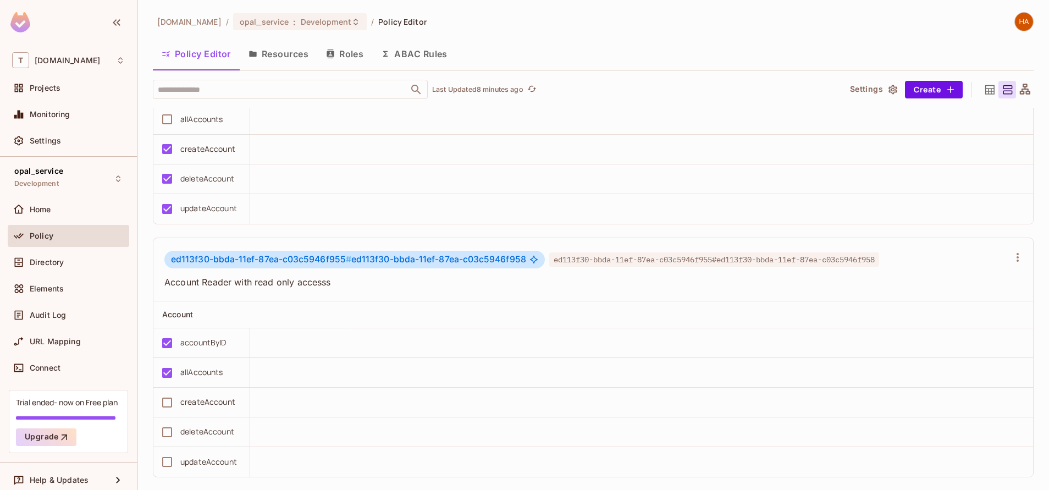
scroll to position [1088, 0]
click at [535, 351] on td at bounding box center [641, 342] width 783 height 30
click at [616, 324] on th at bounding box center [690, 313] width 686 height 27
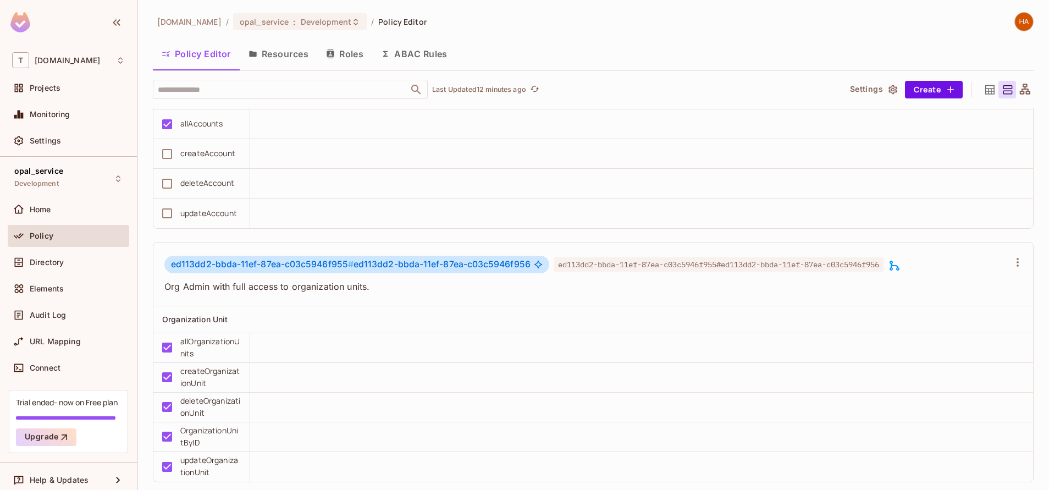
scroll to position [1868, 0]
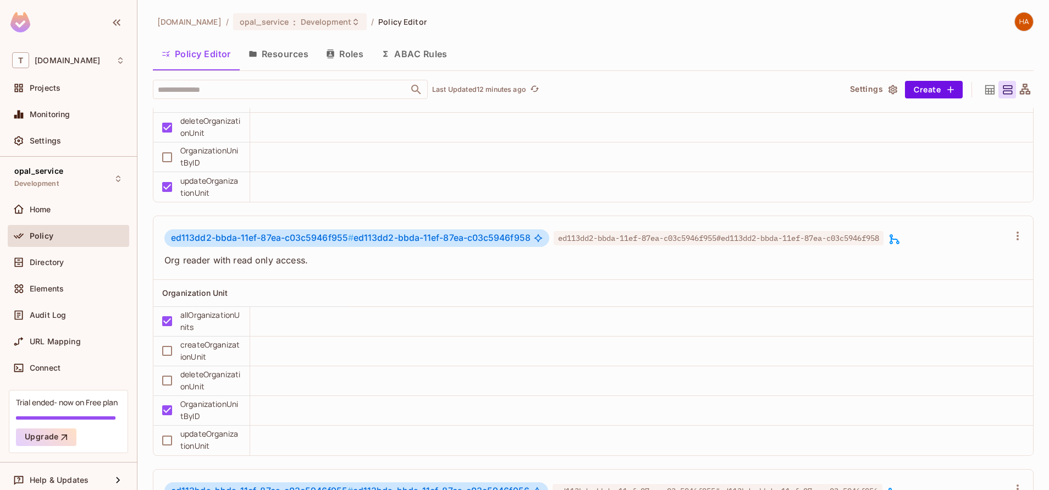
click at [342, 64] on button "Roles" at bounding box center [344, 53] width 55 height 27
click at [342, 64] on div "[DOMAIN_NAME] / opal_service : Development / Policy Editor Policy Editor Resour…" at bounding box center [593, 245] width 912 height 490
